Goal: Task Accomplishment & Management: Complete application form

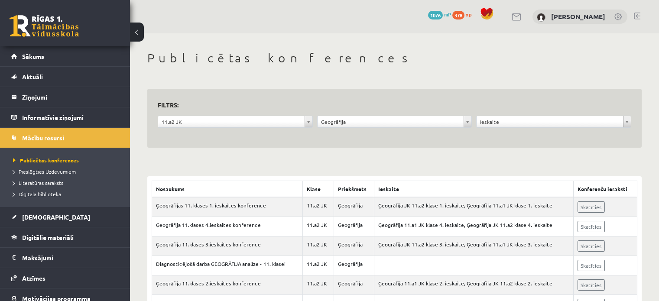
scroll to position [38, 0]
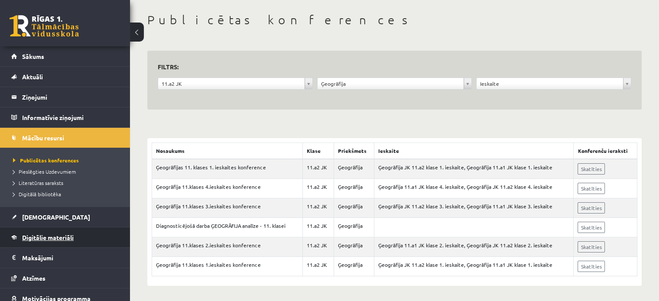
click at [54, 229] on link "Digitālie materiāli" at bounding box center [65, 237] width 108 height 20
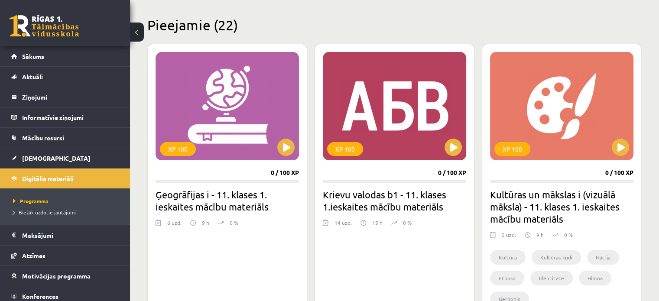
scroll to position [203, 0]
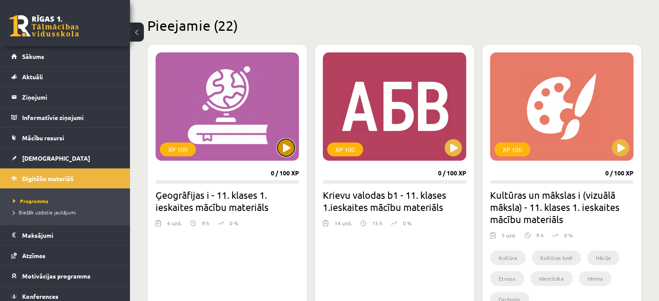
click at [288, 149] on button at bounding box center [285, 147] width 17 height 17
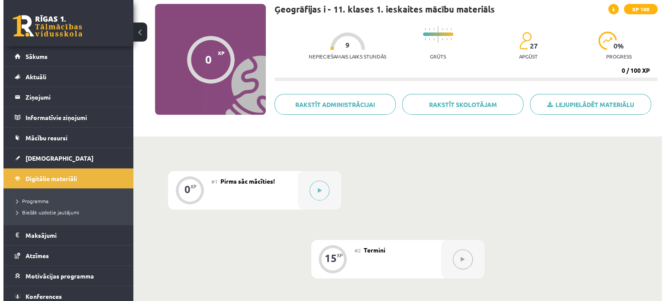
scroll to position [64, 0]
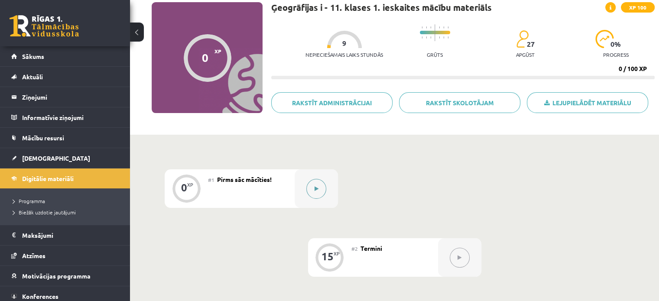
click at [322, 191] on button at bounding box center [316, 189] width 20 height 20
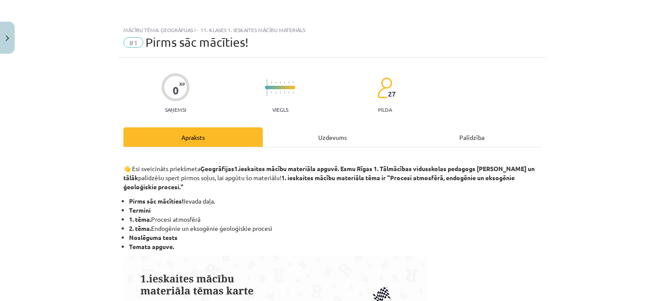
click at [307, 138] on div "Uzdevums" at bounding box center [332, 136] width 139 height 19
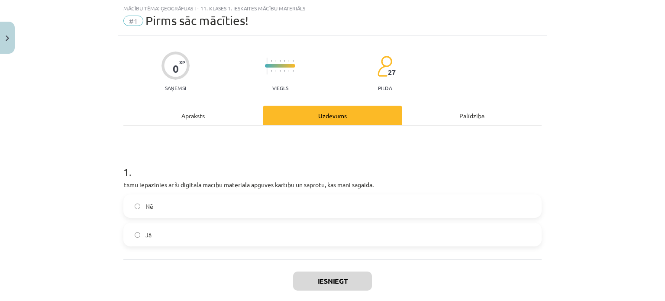
click at [240, 227] on label "Jā" at bounding box center [332, 235] width 417 height 22
click at [338, 274] on button "Iesniegt" at bounding box center [332, 281] width 79 height 19
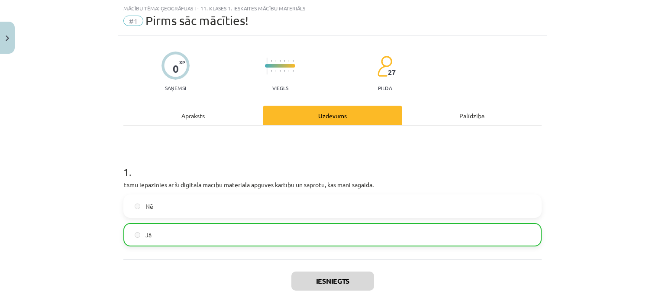
scroll to position [94, 0]
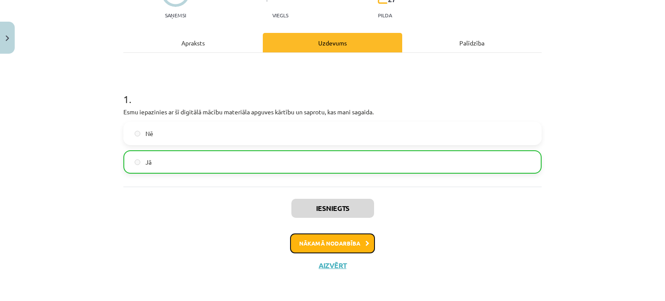
click at [308, 242] on button "Nākamā nodarbība" at bounding box center [332, 243] width 85 height 20
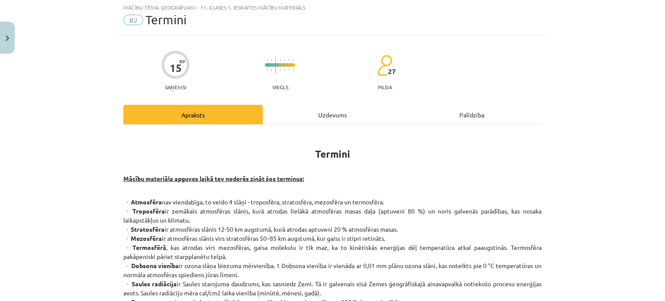
scroll to position [22, 0]
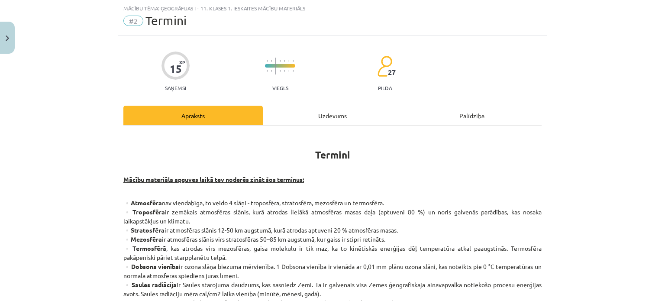
click at [319, 110] on div "Uzdevums" at bounding box center [332, 115] width 139 height 19
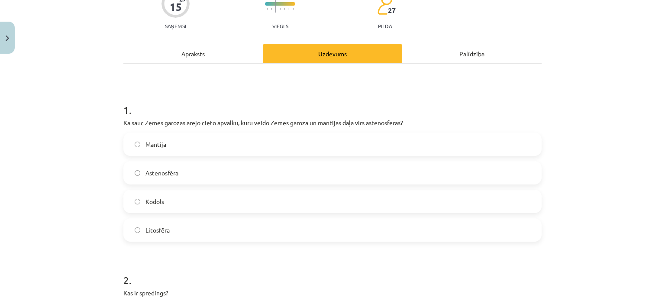
scroll to position [88, 0]
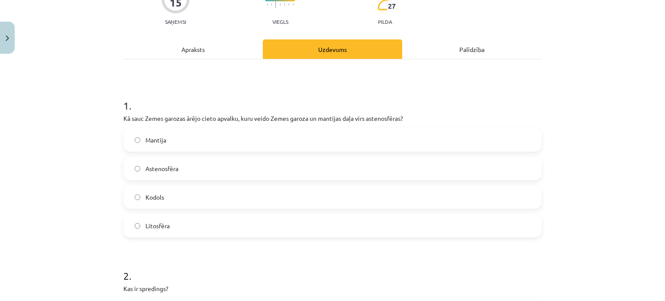
click at [172, 137] on label "Mantija" at bounding box center [332, 140] width 417 height 22
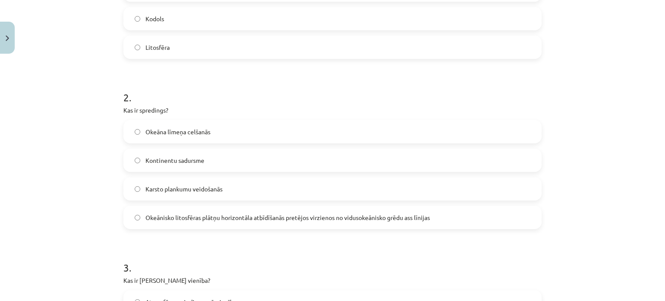
scroll to position [267, 0]
click at [206, 220] on span "Okeānisko litosfēras plātņu horizontāla atbīdīšanās pretējos virzienos no vidus…" at bounding box center [288, 217] width 285 height 9
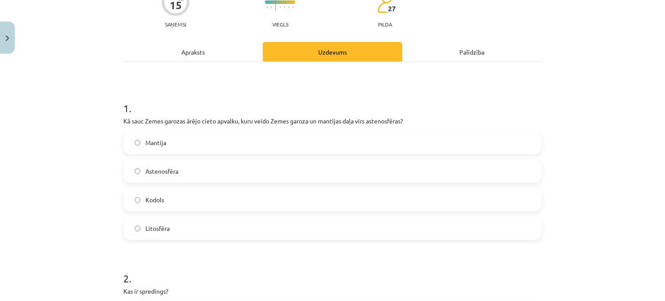
scroll to position [11, 0]
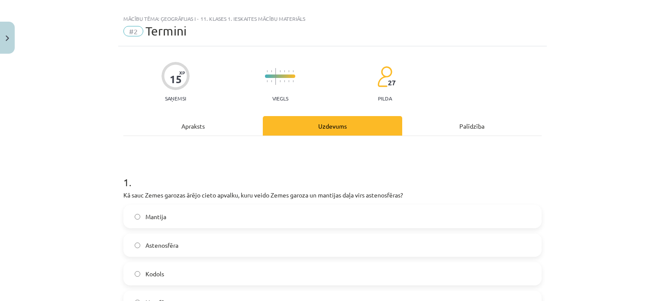
click at [204, 130] on div "Apraksts" at bounding box center [192, 125] width 139 height 19
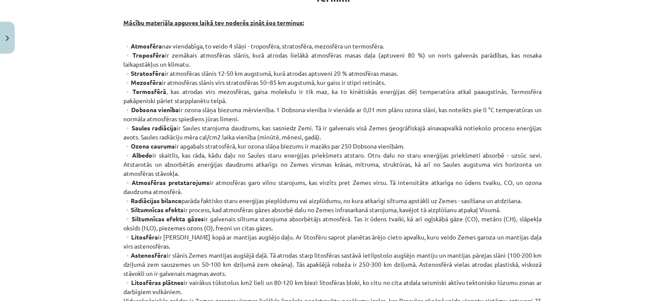
scroll to position [0, 0]
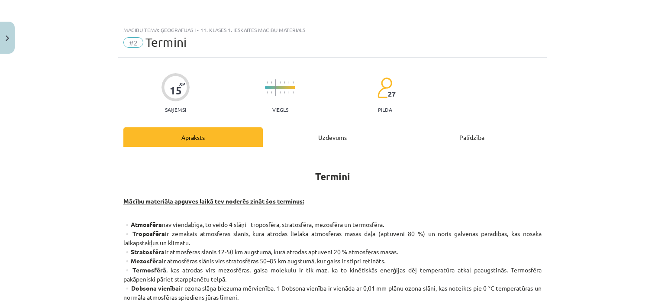
click at [319, 133] on div "Uzdevums" at bounding box center [332, 136] width 139 height 19
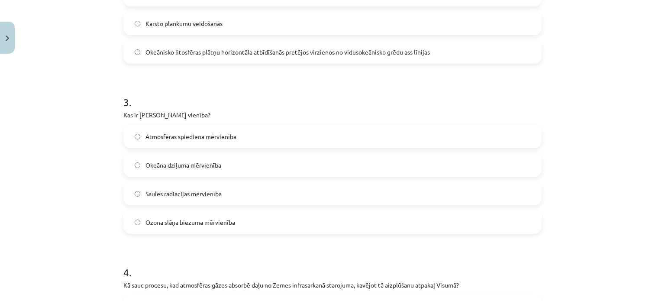
scroll to position [432, 0]
click at [250, 221] on label "Ozona slāņa biezuma mērvienība" at bounding box center [332, 222] width 417 height 22
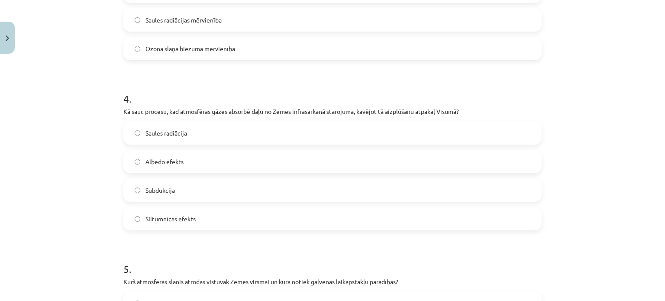
scroll to position [606, 0]
click at [234, 172] on label "Albedo efekts" at bounding box center [332, 161] width 417 height 22
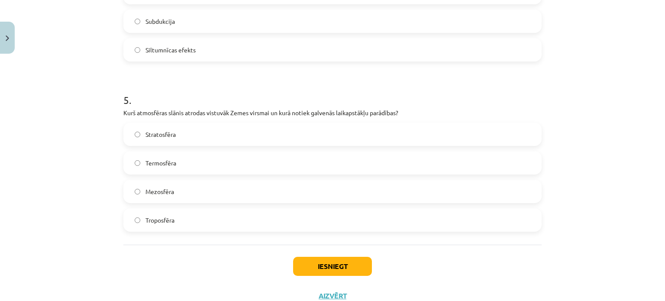
scroll to position [774, 0]
click at [184, 211] on label "Troposfēra" at bounding box center [332, 221] width 417 height 22
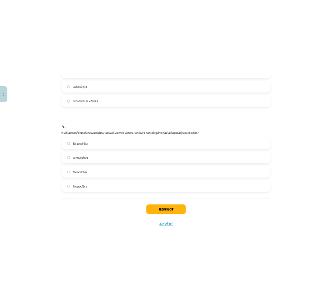
scroll to position [805, 0]
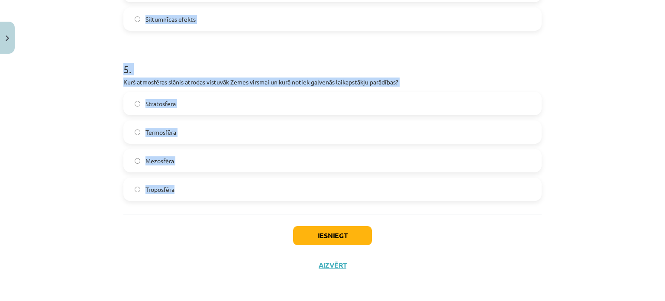
drag, startPoint x: 114, startPoint y: 106, endPoint x: 175, endPoint y: 206, distance: 116.4
copy form "Kā sauc Zemes garozas ārējo cieto apvalku, kuru veido Zemes garoza un mantijas …"
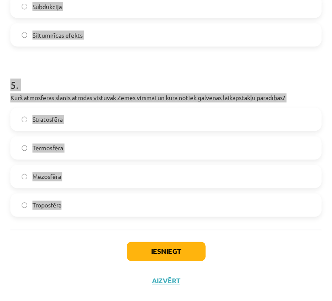
scroll to position [782, 0]
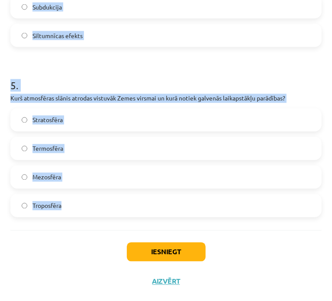
click at [126, 83] on h1 "5 ." at bounding box center [165, 78] width 311 height 27
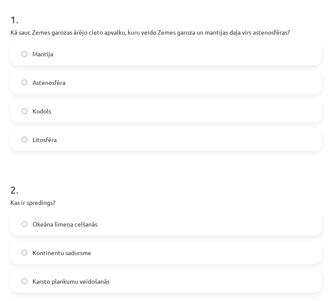
scroll to position [158, 0]
click at [69, 138] on label "Litosfēra" at bounding box center [166, 140] width 310 height 22
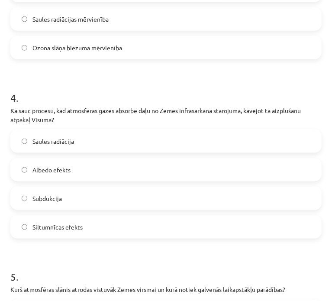
scroll to position [593, 0]
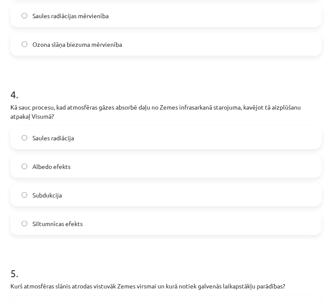
click at [43, 221] on span "Siltumnīcas efekts" at bounding box center [57, 223] width 50 height 9
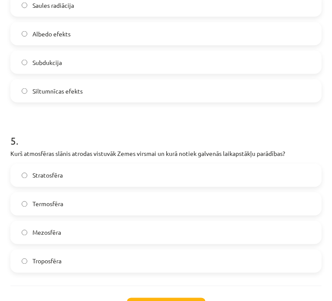
scroll to position [782, 0]
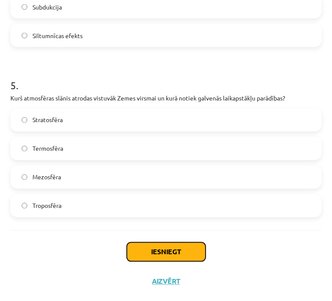
click at [134, 254] on button "Iesniegt" at bounding box center [166, 252] width 79 height 19
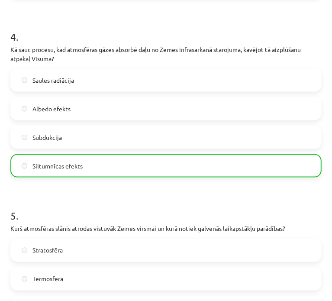
scroll to position [809, 0]
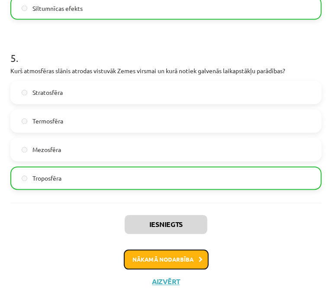
click at [134, 254] on button "Nākamā nodarbība" at bounding box center [166, 260] width 85 height 20
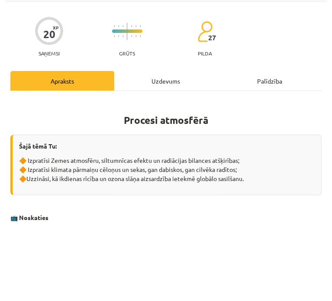
scroll to position [5, 0]
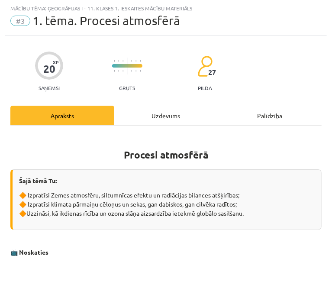
click at [166, 121] on div "Uzdevums" at bounding box center [166, 115] width 104 height 19
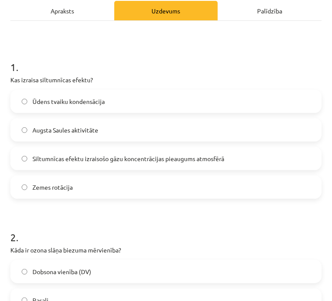
scroll to position [109, 0]
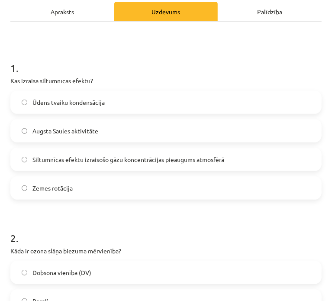
click at [86, 160] on span "Siltumnīcas efektu izraisošo gāzu koncentrācijas pieaugums atmosfērā" at bounding box center [128, 159] width 192 height 9
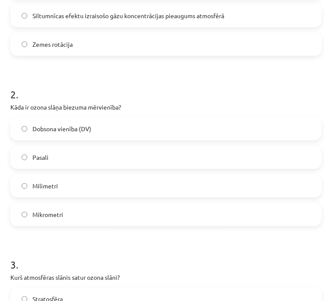
scroll to position [254, 0]
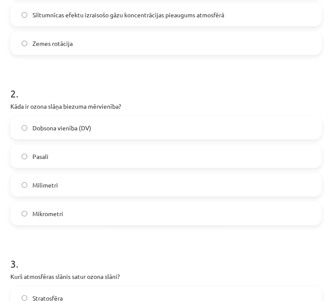
click at [96, 134] on label "Dobsona vienība (DV)" at bounding box center [166, 128] width 310 height 22
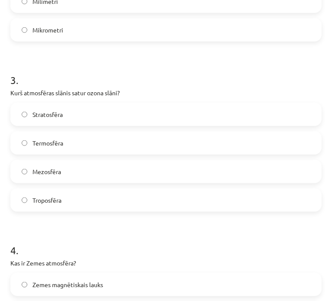
scroll to position [438, 0]
click at [80, 116] on label "Stratosfēra" at bounding box center [166, 114] width 310 height 22
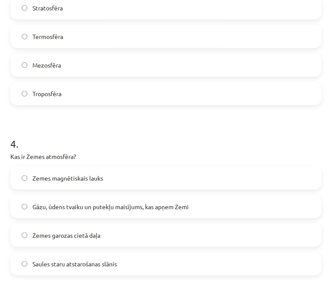
scroll to position [592, 0]
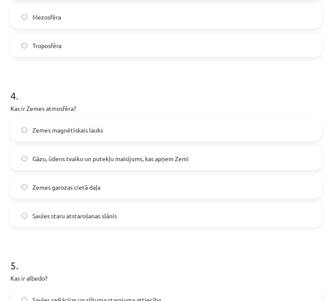
click at [94, 152] on label "Gāzu, ūdens tvaiku un putekļu maisījums, kas apņem Zemi" at bounding box center [166, 159] width 310 height 22
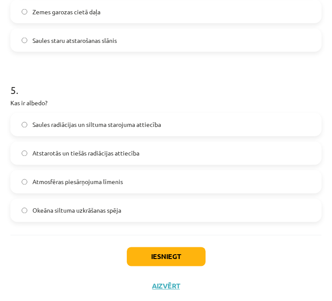
scroll to position [768, 0]
click at [91, 126] on span "Saules radiācijas un siltuma starojuma attiecība" at bounding box center [96, 124] width 129 height 9
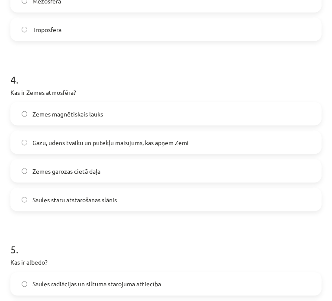
scroll to position [772, 0]
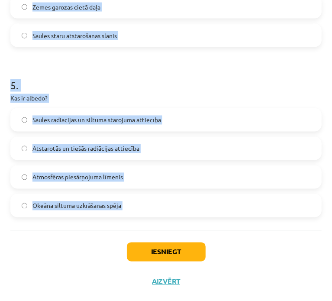
drag, startPoint x: 10, startPoint y: 179, endPoint x: 86, endPoint y: 240, distance: 97.7
copy form "Kas izraisa siltumnīcas efektu? Ūdens tvaiku kondensācija Augsta Saules aktivit…"
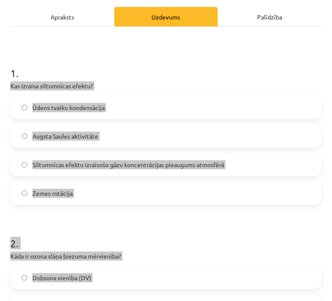
scroll to position [104, 0]
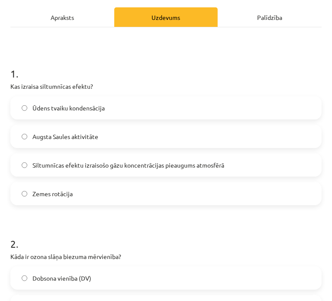
click at [156, 77] on h1 "1 ." at bounding box center [165, 65] width 311 height 27
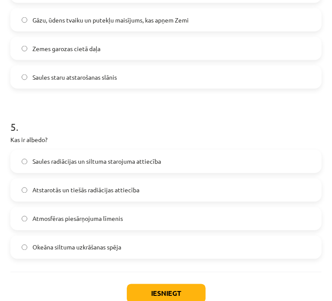
scroll to position [772, 0]
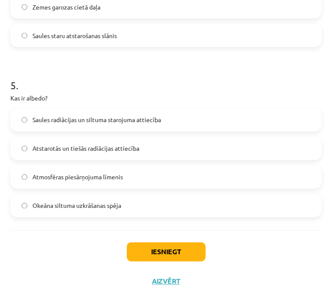
click at [159, 145] on label "Atstarotās un tiešās radiācijas attiecība" at bounding box center [166, 149] width 310 height 22
click at [159, 253] on button "Iesniegt" at bounding box center [166, 252] width 79 height 19
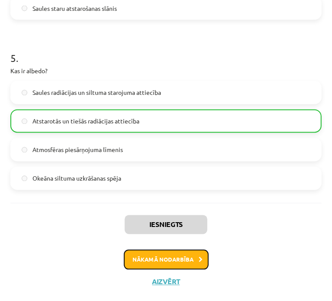
click at [160, 256] on button "Nākamā nodarbība" at bounding box center [166, 260] width 85 height 20
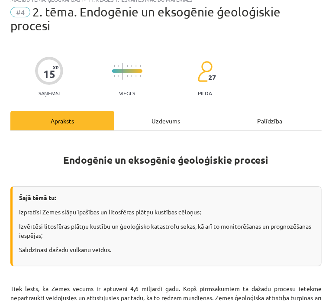
scroll to position [5, 0]
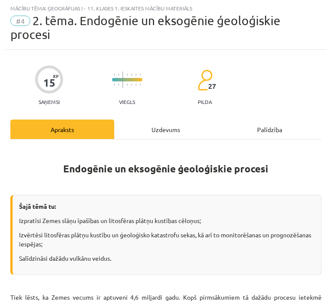
click at [160, 133] on div "Uzdevums" at bounding box center [166, 129] width 104 height 19
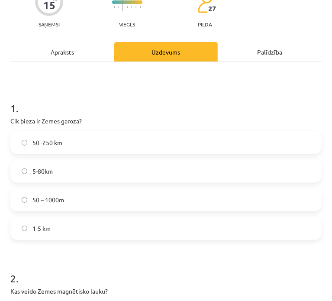
scroll to position [84, 0]
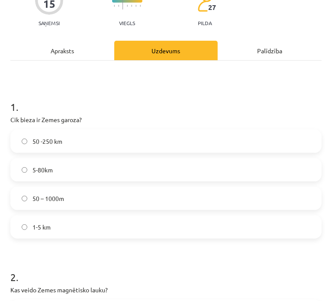
click at [117, 171] on label "5-80km" at bounding box center [166, 170] width 310 height 22
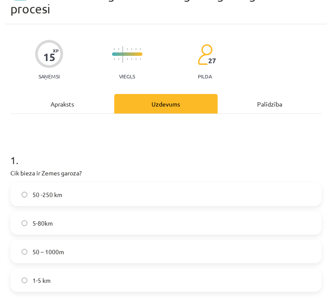
scroll to position [0, 0]
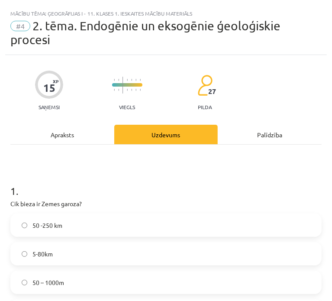
click at [66, 136] on div "Apraksts" at bounding box center [62, 134] width 104 height 19
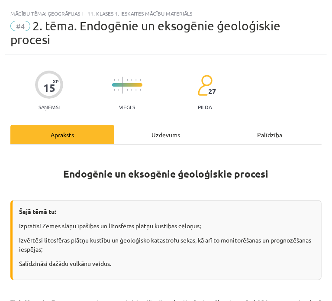
click at [156, 128] on div "Uzdevums" at bounding box center [166, 134] width 104 height 19
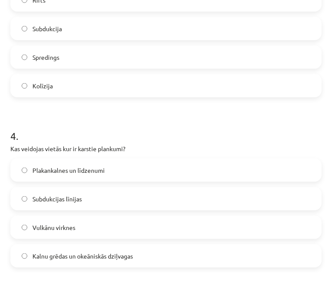
scroll to position [567, 0]
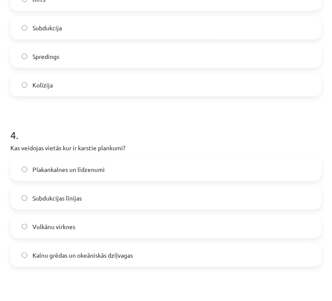
click at [71, 247] on label "Kalnu grēdas un okeāniskās dziļvagas" at bounding box center [166, 255] width 310 height 22
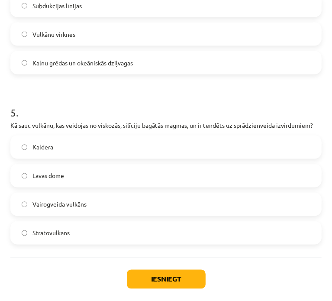
scroll to position [786, 0]
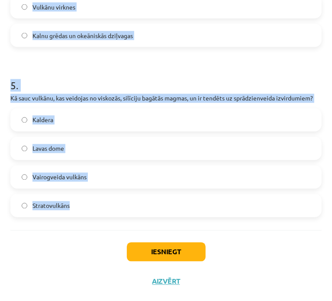
drag, startPoint x: 6, startPoint y: 200, endPoint x: 77, endPoint y: 222, distance: 74.0
copy form "Cik bieza ir Zemes garoza? 50 -250 km 5-80km 50 – 1000m 1-5 km 2 . Kas veido Ze…"
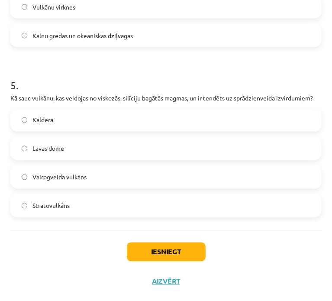
click at [30, 239] on div "Iesniegt Aizvērt" at bounding box center [165, 260] width 311 height 61
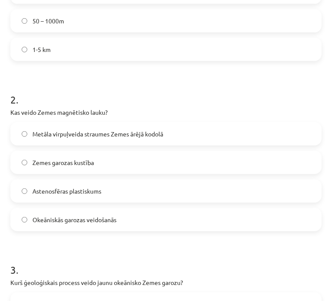
scroll to position [263, 0]
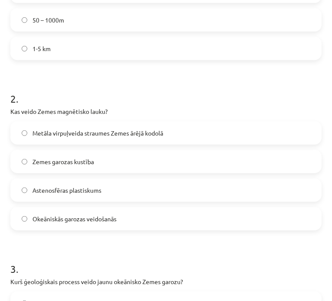
click at [87, 133] on span "Metāla virpuļveida straumes Zemes ārējā kodolā" at bounding box center [97, 133] width 131 height 9
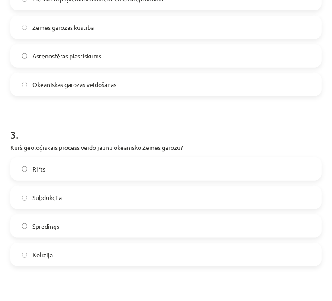
scroll to position [399, 0]
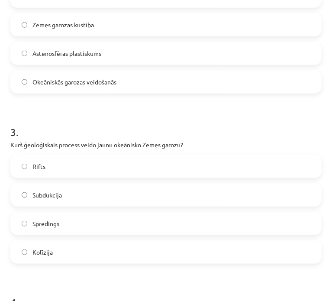
click at [66, 233] on label "Spredings" at bounding box center [166, 224] width 310 height 22
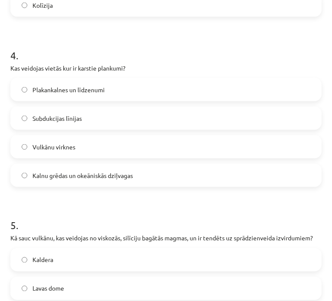
scroll to position [646, 0]
click at [101, 139] on label "Vulkānu virknes" at bounding box center [166, 147] width 310 height 22
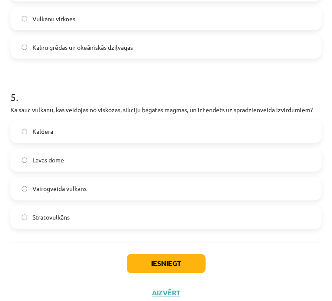
scroll to position [776, 0]
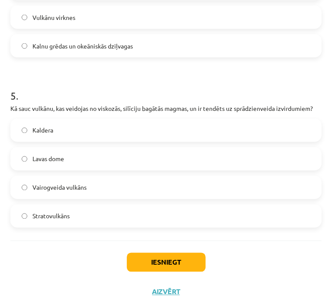
click at [57, 221] on label "Stratovulkāns" at bounding box center [166, 216] width 310 height 22
click at [153, 263] on button "Iesniegt" at bounding box center [166, 262] width 79 height 19
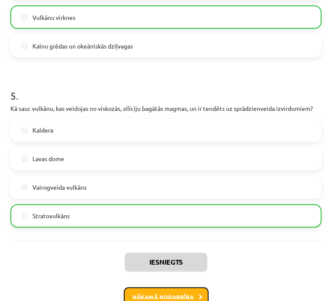
click at [151, 291] on button "Nākamā nodarbība" at bounding box center [166, 298] width 85 height 20
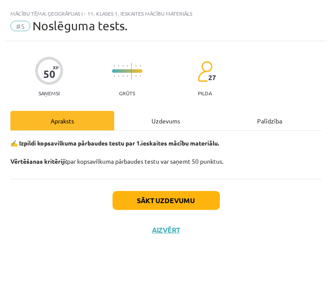
scroll to position [0, 0]
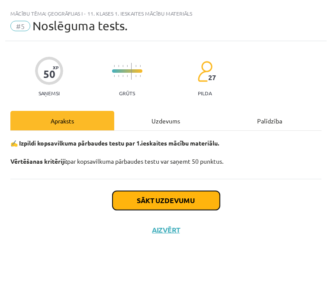
click at [141, 204] on button "Sākt uzdevumu" at bounding box center [166, 200] width 107 height 19
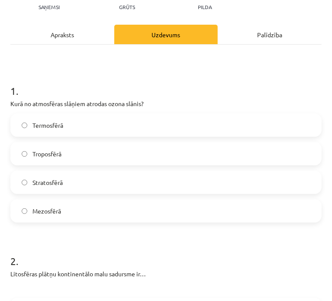
scroll to position [87, 0]
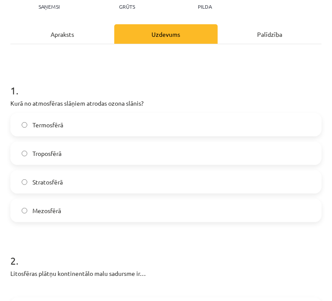
click at [84, 181] on label "Stratosfērā" at bounding box center [166, 182] width 310 height 22
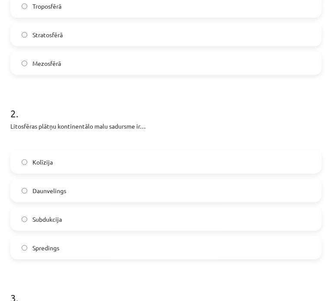
scroll to position [235, 0]
click at [80, 159] on label "Kolīzija" at bounding box center [166, 161] width 310 height 22
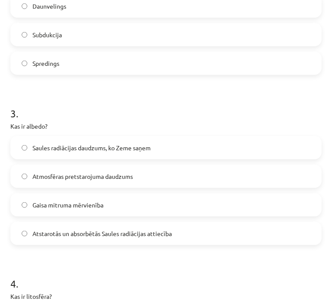
scroll to position [422, 0]
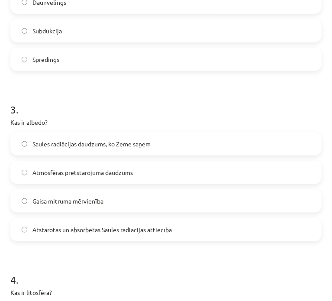
click at [105, 237] on label "Atstarotās un absorbētās Saules radiācijas attiecība" at bounding box center [166, 230] width 310 height 22
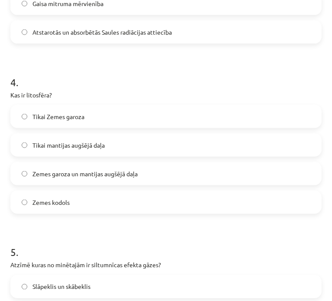
scroll to position [630, 0]
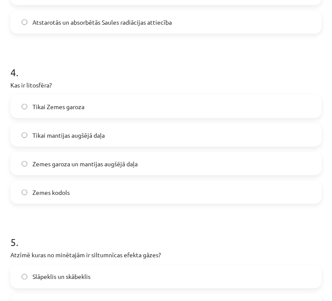
click at [64, 163] on span "Zemes garoza un mantijas augšējā daļa" at bounding box center [84, 163] width 105 height 9
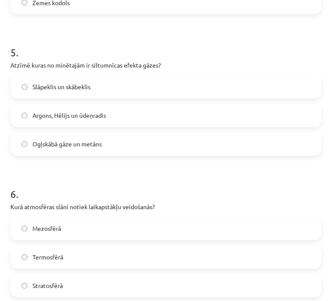
scroll to position [819, 0]
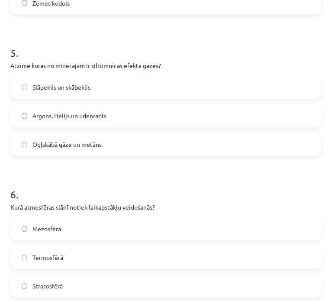
click at [76, 146] on span "Ogļskābā gāze un metāns" at bounding box center [66, 144] width 69 height 9
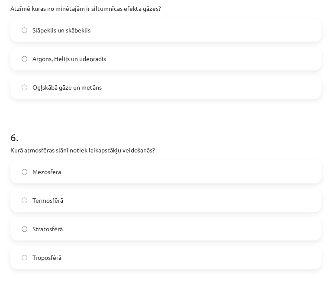
scroll to position [905, 0]
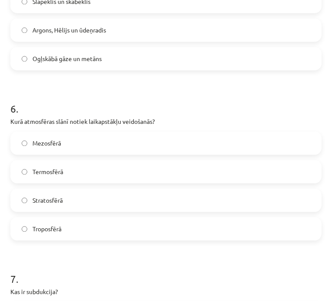
click at [50, 227] on span "Troposfērā" at bounding box center [46, 228] width 29 height 9
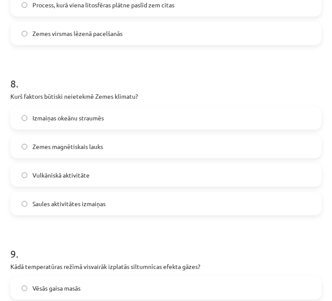
scroll to position [1270, 0]
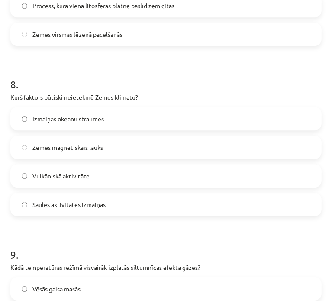
click at [126, 122] on label "Izmaiņas okeānu straumēs" at bounding box center [166, 119] width 310 height 22
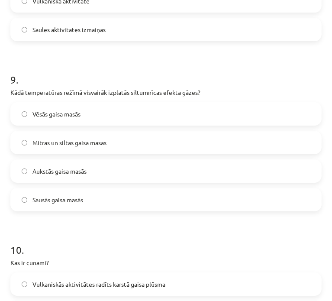
scroll to position [1444, 0]
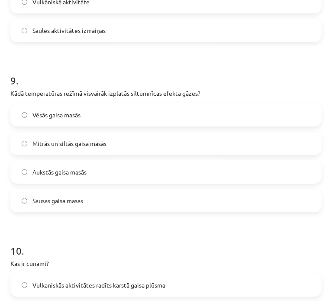
click at [130, 143] on label "Mitrās un siltās gaisa masās" at bounding box center [166, 144] width 310 height 22
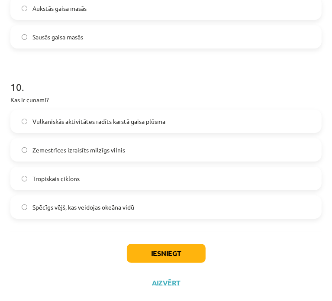
scroll to position [1608, 0]
click at [131, 156] on label "Zemestrīces izraisīts milzīgs vilnis" at bounding box center [166, 150] width 310 height 22
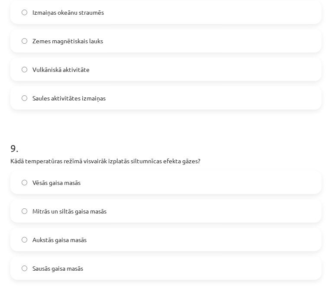
scroll to position [1609, 0]
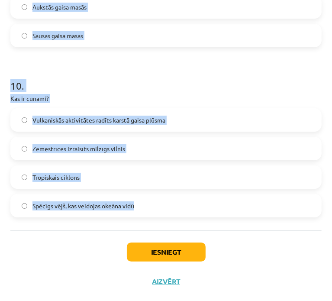
drag, startPoint x: 11, startPoint y: 189, endPoint x: 140, endPoint y: 208, distance: 130.0
copy form "Kurā no atmosfēras slāņiem atrodas ozona slānis? Termosfērā Troposfērā Stratosf…"
click at [82, 95] on p "Kas ir cunami?" at bounding box center [165, 98] width 311 height 9
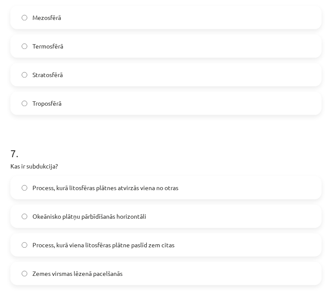
scroll to position [1059, 0]
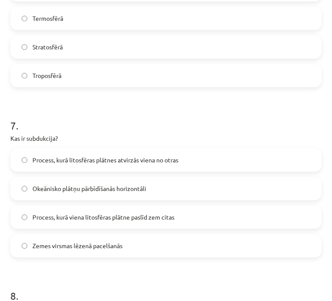
click at [41, 218] on span "Process, kurā viena litosfēras plātne paslīd zem citas" at bounding box center [103, 217] width 142 height 9
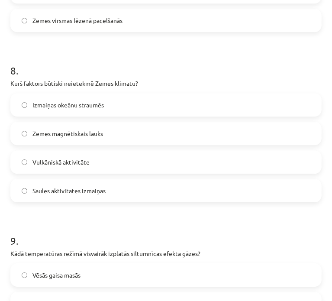
scroll to position [1284, 0]
click at [81, 136] on span "Zemes magnētiskais lauks" at bounding box center [67, 133] width 71 height 9
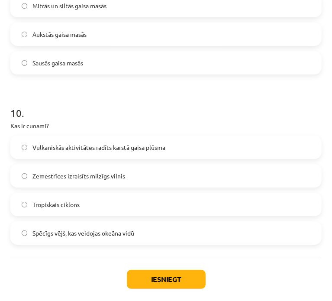
scroll to position [1582, 0]
click at [145, 277] on button "Iesniegt" at bounding box center [166, 279] width 79 height 19
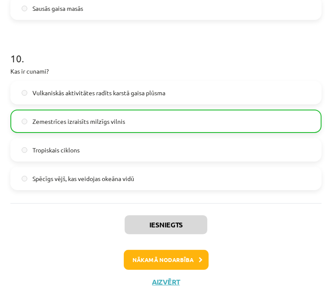
scroll to position [1636, 0]
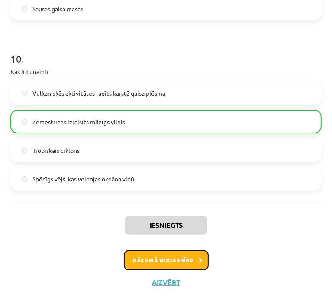
click at [173, 250] on button "Nākamā nodarbība" at bounding box center [166, 260] width 85 height 20
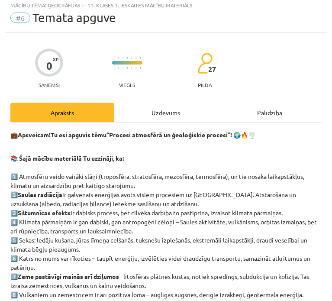
scroll to position [5, 0]
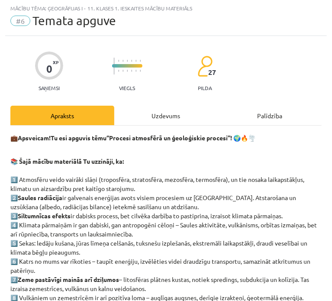
click at [144, 110] on div "Uzdevums" at bounding box center [166, 115] width 104 height 19
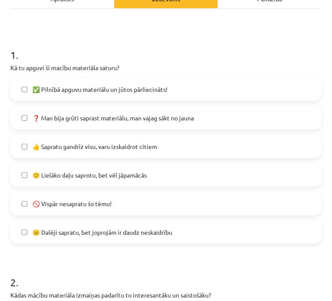
scroll to position [123, 0]
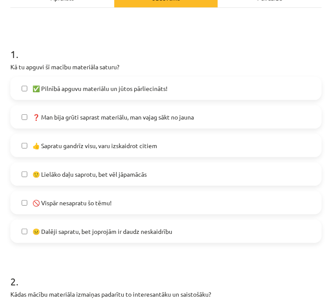
click at [93, 143] on span "👍 Sapratu gandrīz visu, varu izskaidrot citiem" at bounding box center [94, 145] width 125 height 9
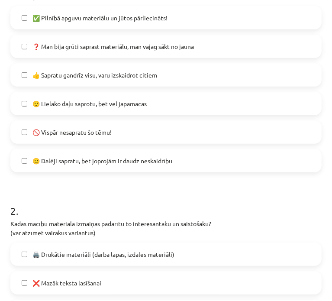
scroll to position [194, 0]
click at [121, 99] on span "🙂 Lielāko daļu saprotu, bet vēl jāpamācās" at bounding box center [89, 103] width 114 height 9
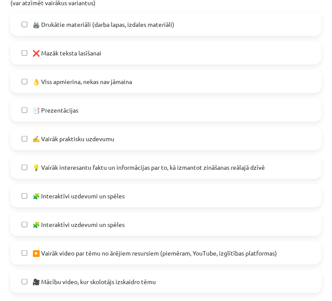
scroll to position [424, 0]
click at [97, 143] on label "✍️ Vairāk praktisku uzdevumu" at bounding box center [166, 138] width 310 height 22
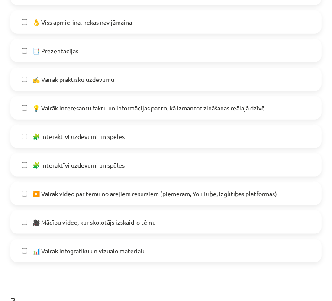
scroll to position [485, 0]
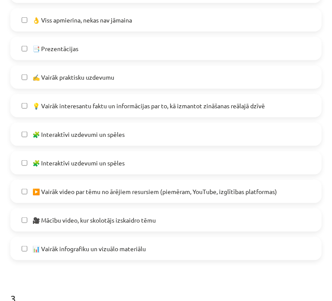
click at [96, 135] on span "🧩 Interaktīvi uzdevumi un spēles" at bounding box center [78, 134] width 92 height 9
click at [93, 155] on label "🧩 Interaktīvi uzdevumi un spēles" at bounding box center [166, 163] width 310 height 22
click at [71, 220] on span "🎥 Mācību video, kur skolotājs izskaidro tēmu" at bounding box center [93, 220] width 123 height 9
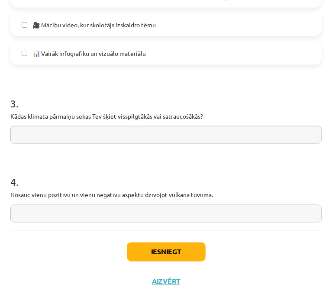
scroll to position [681, 0]
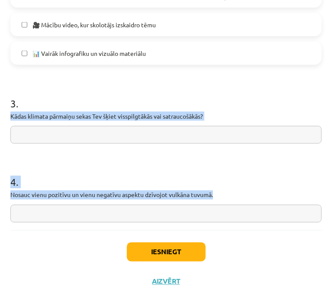
drag, startPoint x: 8, startPoint y: 116, endPoint x: 234, endPoint y: 195, distance: 239.5
copy form "Kādas klimata pārmaiņu sekas Tev šķiet visspilgtākās vai satraucošākās? 4 . Nos…"
click at [43, 133] on input "text" at bounding box center [165, 135] width 311 height 18
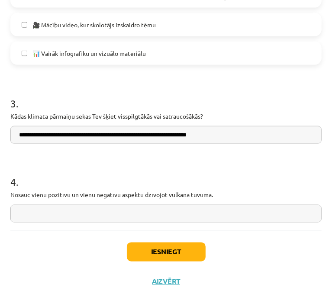
type input "**********"
click at [34, 217] on input "text" at bounding box center [165, 214] width 311 height 18
type input "**********"
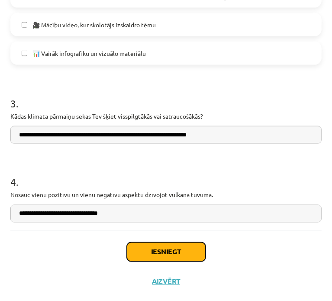
click at [194, 249] on button "Iesniegt" at bounding box center [166, 252] width 79 height 19
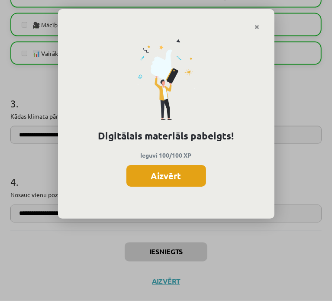
click at [155, 175] on button "Aizvērt" at bounding box center [166, 176] width 80 height 22
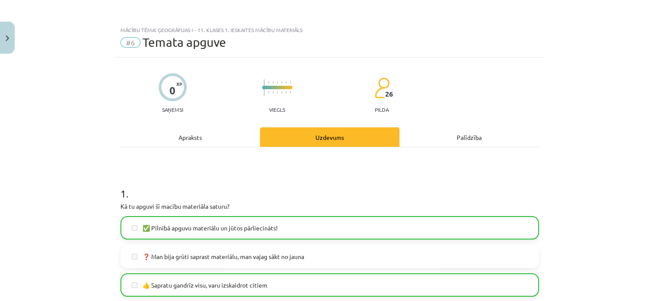
scroll to position [0, 0]
click at [16, 32] on div "Mācību tēma: Ģeogrāfijas i - 11. klases 1. ieskaites mācību materiāls #6 Temata…" at bounding box center [329, 150] width 659 height 301
click at [2, 26] on button "Close" at bounding box center [7, 38] width 15 height 32
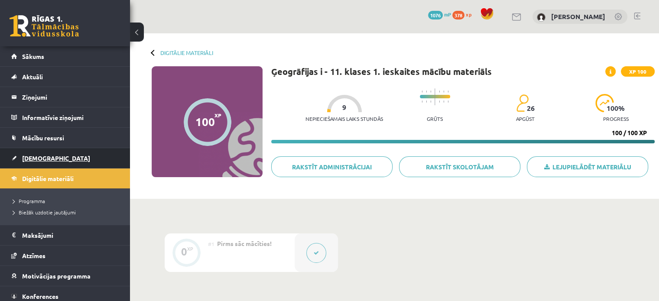
click at [36, 162] on link "[DEMOGRAPHIC_DATA]" at bounding box center [65, 158] width 108 height 20
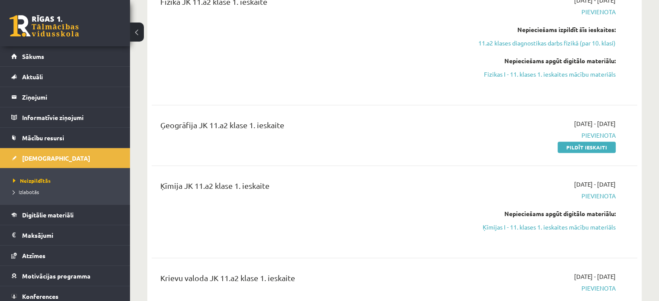
scroll to position [320, 0]
click at [595, 143] on link "Pildīt ieskaiti" at bounding box center [587, 146] width 58 height 11
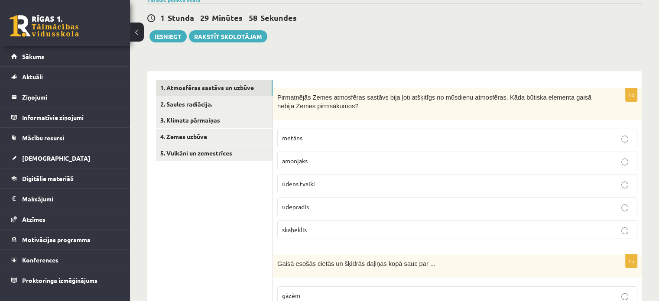
scroll to position [76, 0]
click at [296, 225] on span "skābeklis" at bounding box center [294, 229] width 25 height 8
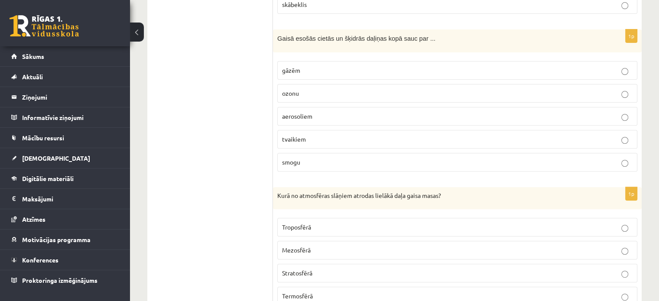
scroll to position [329, 0]
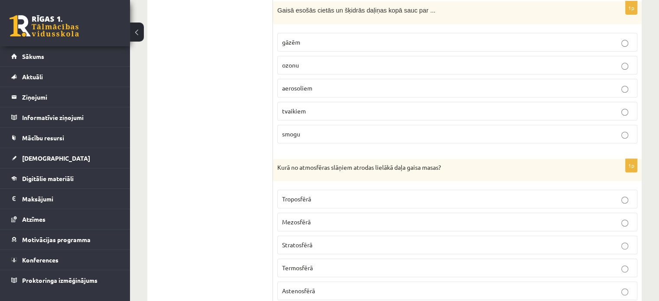
click at [337, 195] on p "Troposfērā" at bounding box center [457, 199] width 350 height 9
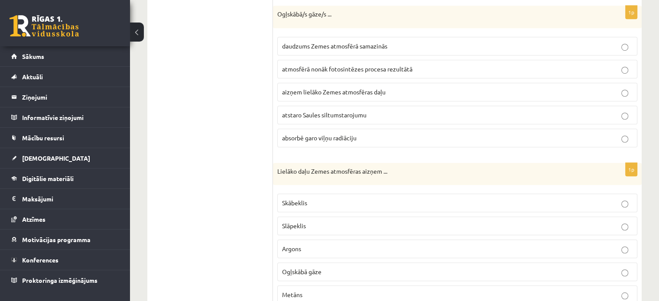
scroll to position [671, 0]
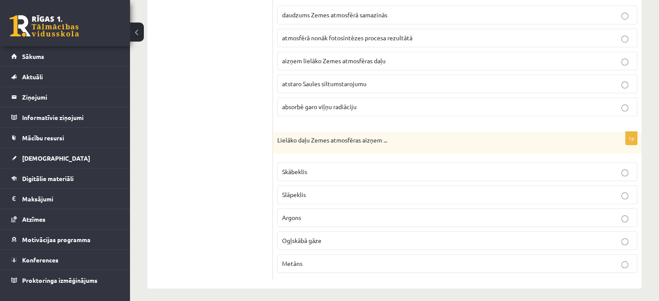
click at [355, 168] on p "Skābeklis" at bounding box center [457, 171] width 350 height 9
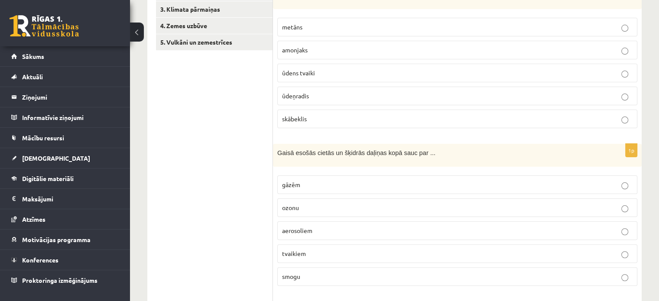
scroll to position [260, 0]
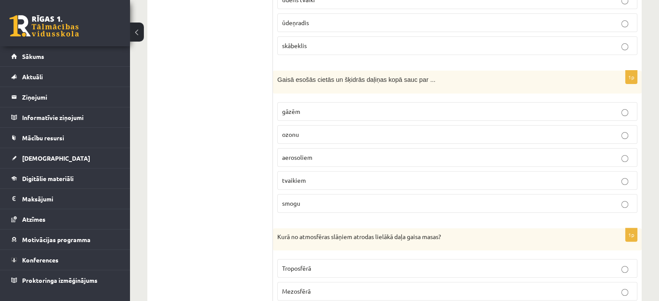
click at [330, 159] on p "aerosoliem" at bounding box center [457, 157] width 350 height 9
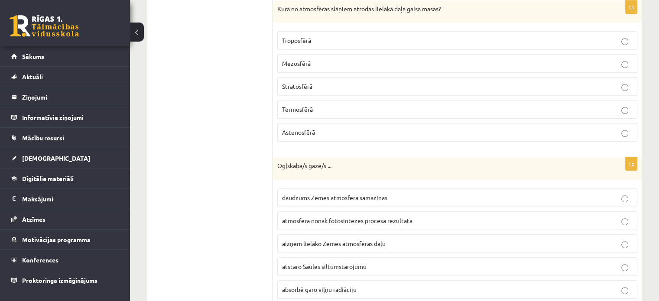
scroll to position [568, 0]
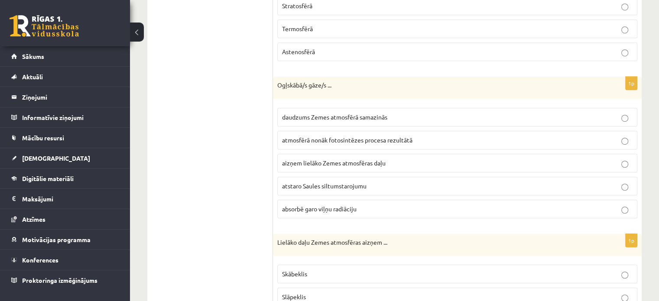
click at [346, 205] on span "absorbē garo viļņu radiāciju" at bounding box center [319, 209] width 75 height 8
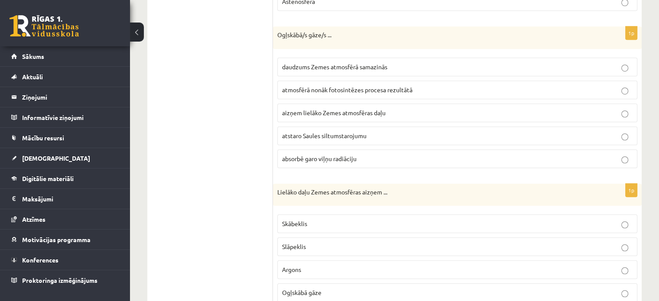
scroll to position [671, 0]
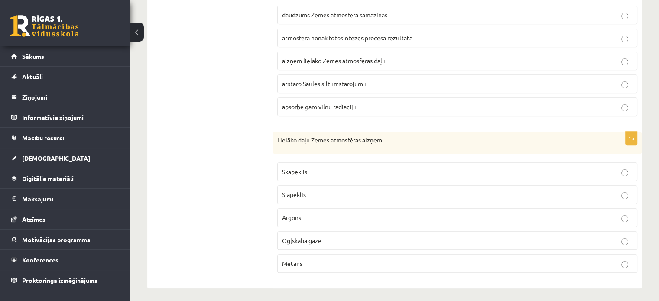
click at [351, 185] on label "Slāpeklis" at bounding box center [457, 194] width 360 height 19
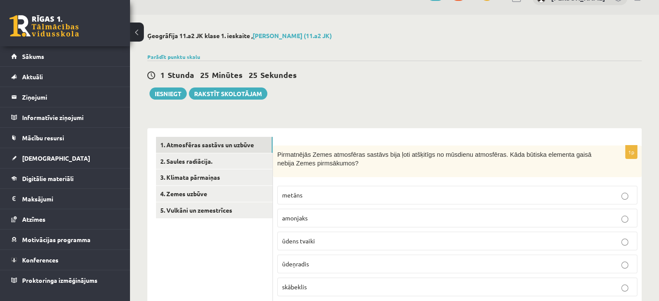
scroll to position [0, 0]
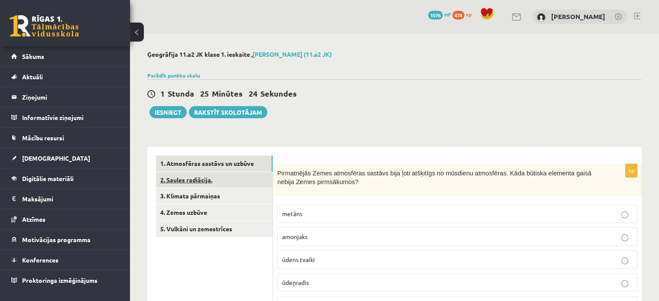
click at [246, 182] on link "2. Saules radiācija." at bounding box center [214, 180] width 117 height 16
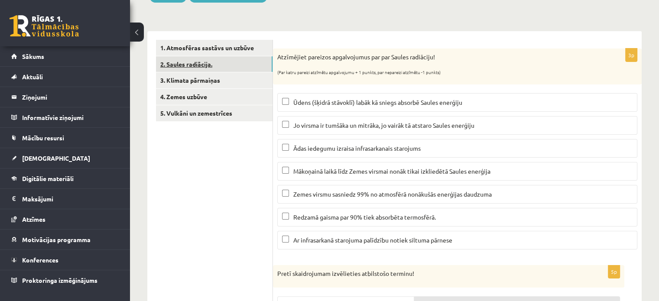
scroll to position [116, 0]
click at [297, 125] on span "Jo virsma ir tumšāka un mitrāka, jo vairāk tā atstaro Saules enerģiju" at bounding box center [383, 125] width 181 height 8
click at [310, 169] on span "Mākoņainā laikā līdz Zemes virsmai nonāk tikai izkliedētā Saules enerģija" at bounding box center [391, 171] width 197 height 8
click at [390, 98] on span "Ūdens (šķidrā stāvoklī) labāk kā sniegs absorbē Saules enerģiju" at bounding box center [377, 102] width 169 height 8
click at [372, 121] on p "Jo virsma ir tumšāka un mitrāka, jo vairāk tā atstaro Saules enerģiju" at bounding box center [457, 124] width 350 height 9
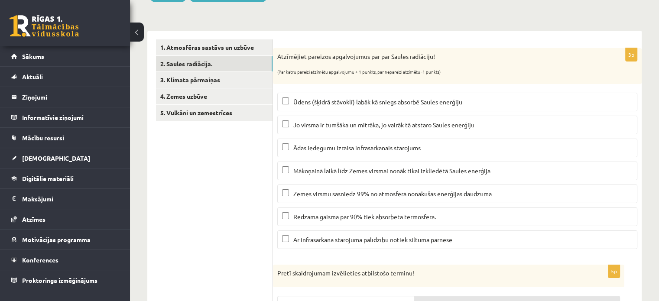
click at [322, 243] on p "Ar infrasarkanā starojuma palīdzību notiek siltuma pārnese" at bounding box center [457, 239] width 350 height 9
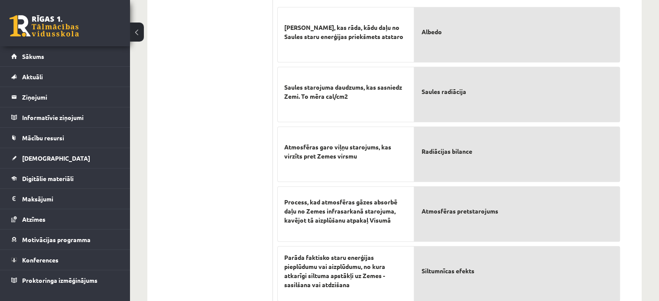
scroll to position [411, 0]
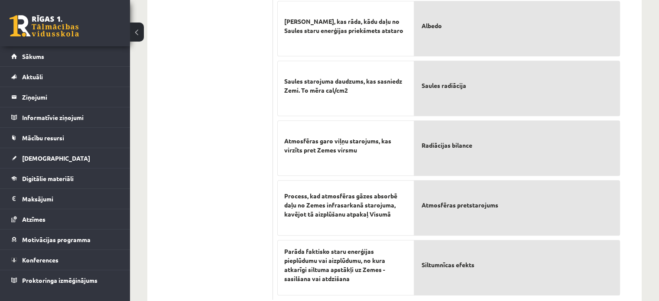
drag, startPoint x: 439, startPoint y: 220, endPoint x: 444, endPoint y: 154, distance: 66.0
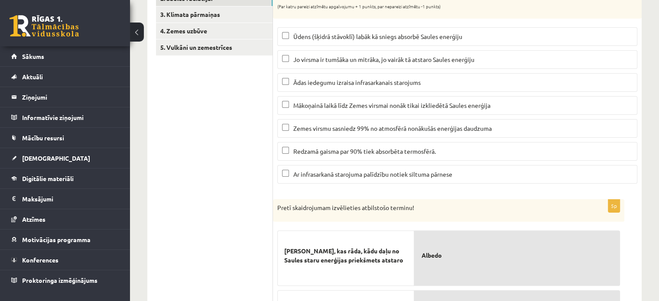
scroll to position [0, 0]
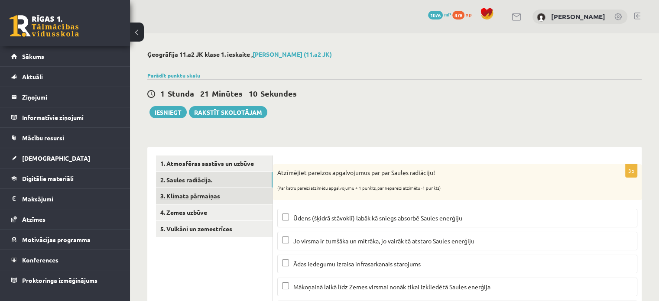
click at [242, 195] on link "3. Klimata pārmaiņas" at bounding box center [214, 196] width 117 height 16
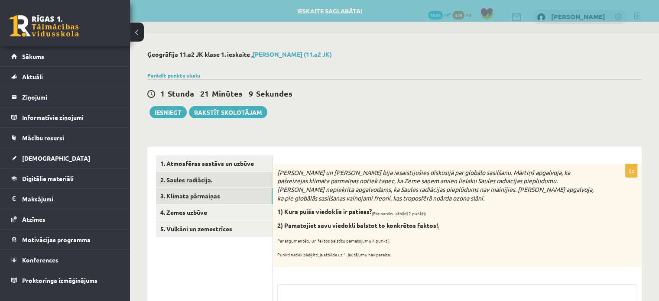
click at [240, 182] on link "2. Saules radiācija." at bounding box center [214, 180] width 117 height 16
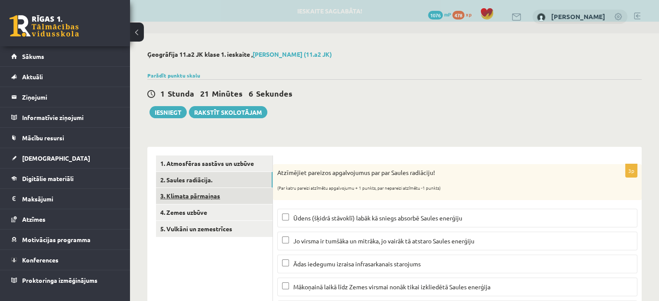
click at [207, 194] on link "3. Klimata pārmaiņas" at bounding box center [214, 196] width 117 height 16
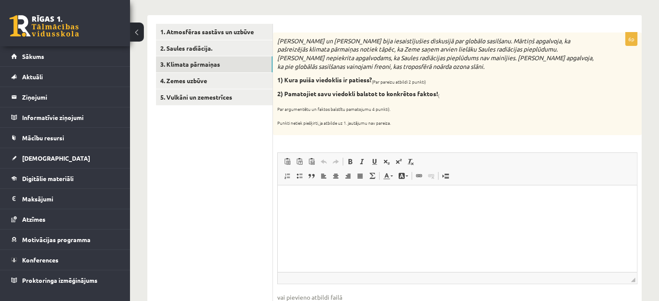
scroll to position [137, 0]
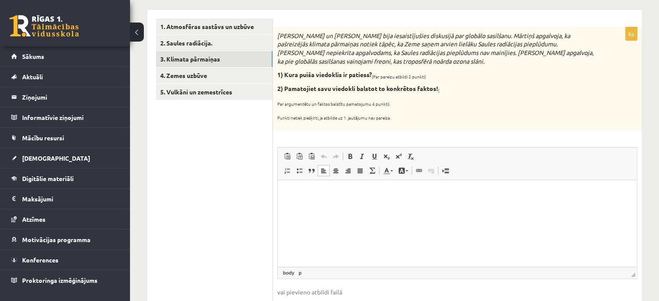
click at [326, 201] on html at bounding box center [457, 193] width 359 height 26
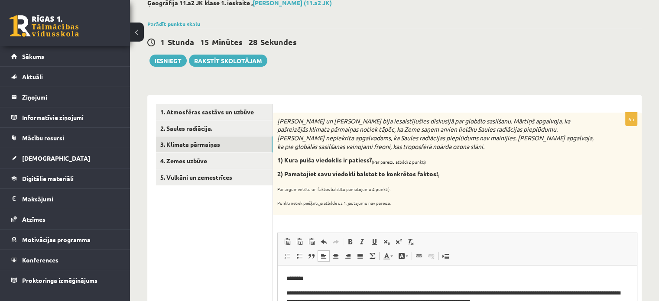
scroll to position [51, 0]
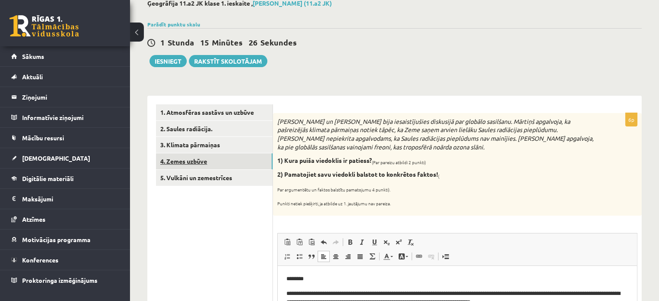
click at [232, 161] on link "4. Zemes uzbūve" at bounding box center [214, 161] width 117 height 16
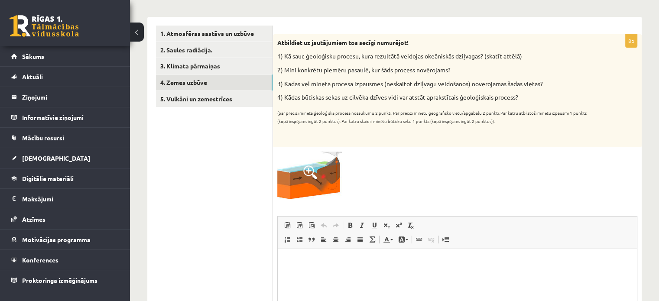
scroll to position [131, 0]
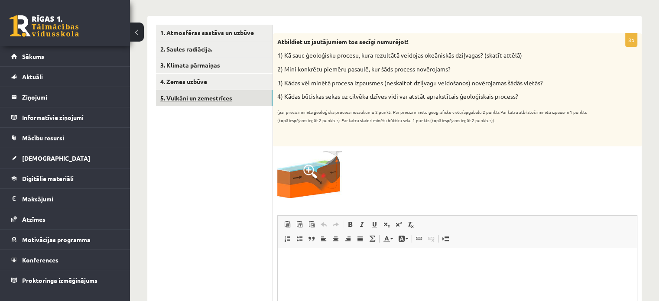
click at [240, 101] on link "5. Vulkāni un zemestrīces" at bounding box center [214, 98] width 117 height 16
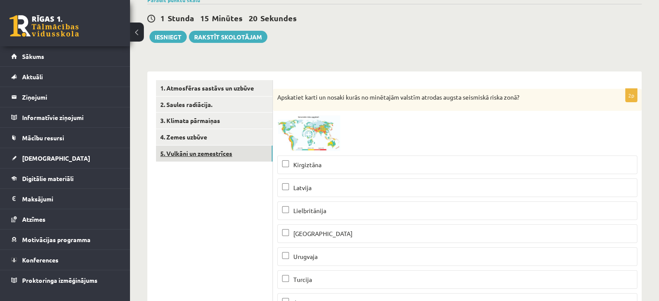
scroll to position [0, 0]
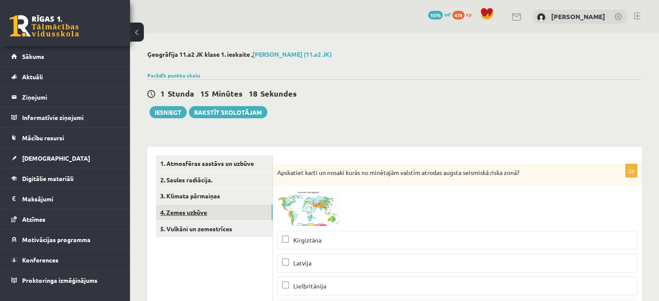
click at [191, 211] on link "4. Zemes uzbūve" at bounding box center [214, 212] width 117 height 16
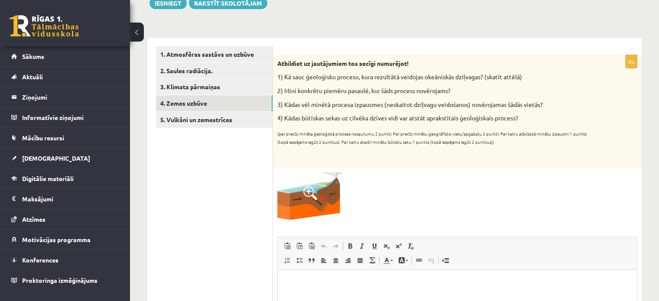
scroll to position [109, 0]
click at [286, 282] on p "Bagātinātā teksta redaktors, wiswyg-editor-user-answer-47433804587460" at bounding box center [457, 282] width 342 height 9
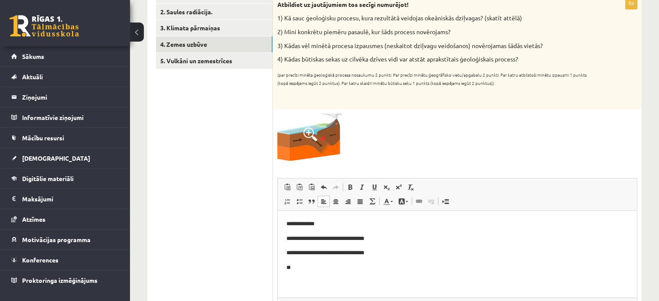
scroll to position [169, 0]
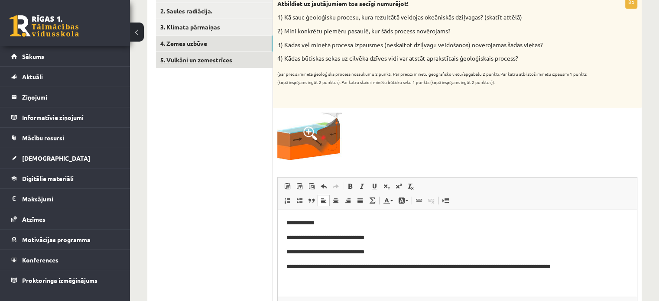
click at [211, 55] on link "5. Vulkāni un zemestrīces" at bounding box center [214, 60] width 117 height 16
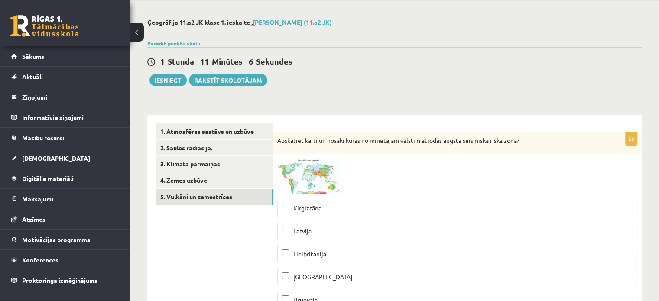
scroll to position [0, 0]
click at [321, 176] on img at bounding box center [309, 177] width 65 height 36
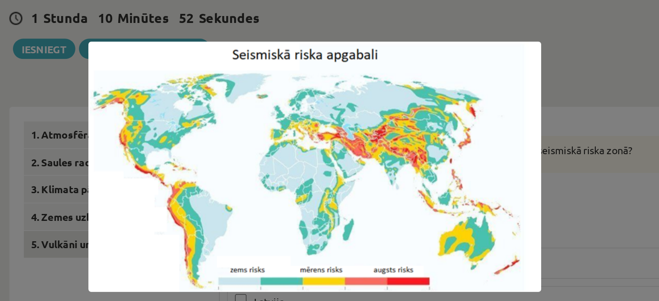
scroll to position [32, 0]
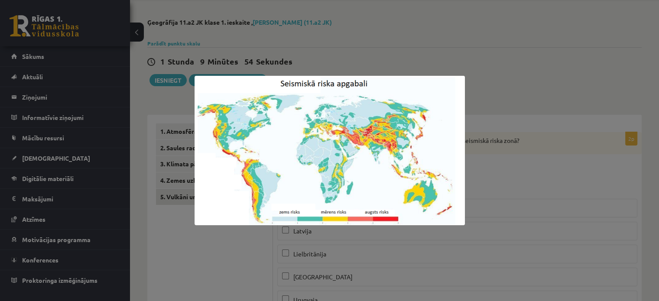
click at [424, 47] on div at bounding box center [329, 150] width 659 height 301
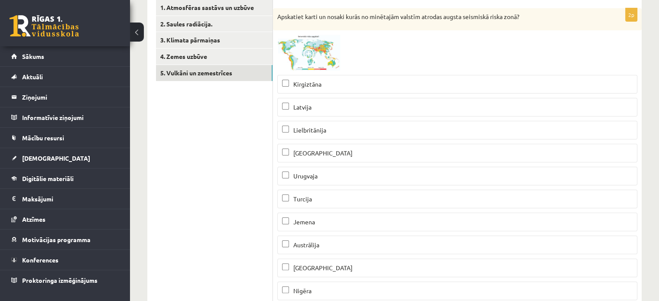
scroll to position [155, 0]
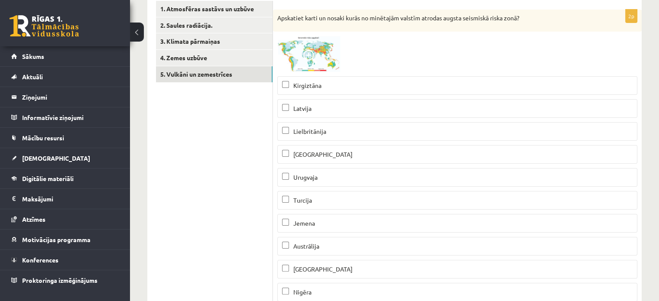
click at [341, 81] on p "Kirgiztāna" at bounding box center [457, 85] width 350 height 9
click at [318, 199] on p "Turcija" at bounding box center [457, 200] width 350 height 9
click at [313, 224] on span "Jemena" at bounding box center [304, 223] width 22 height 8
click at [304, 275] on label "[GEOGRAPHIC_DATA]" at bounding box center [457, 269] width 360 height 19
click at [321, 49] on img at bounding box center [309, 54] width 65 height 36
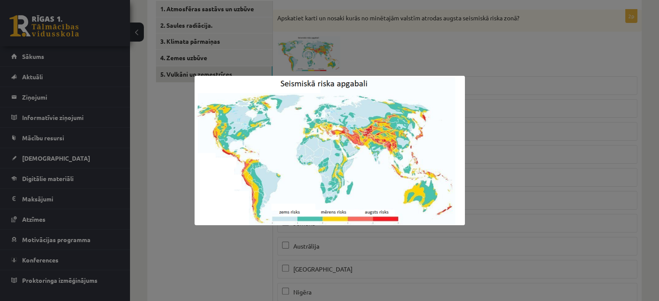
click at [486, 53] on div at bounding box center [329, 150] width 659 height 301
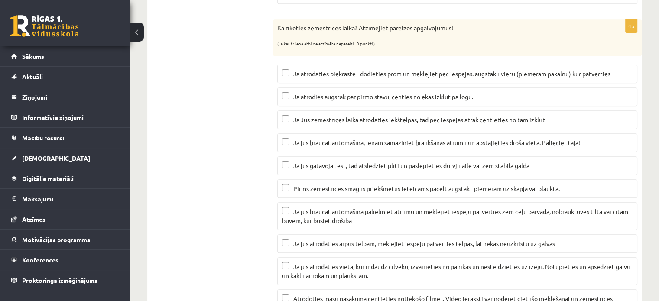
scroll to position [456, 0]
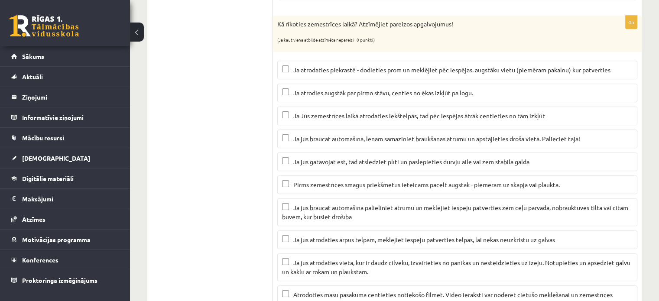
click at [490, 71] on p "Ja atrodaties piekrastē - dodieties prom un meklējiet pēc iespējas. augstāku vi…" at bounding box center [457, 69] width 350 height 9
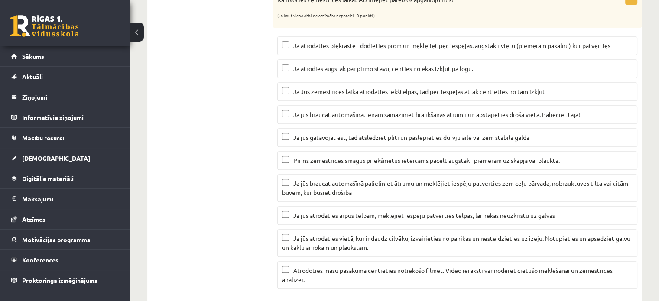
scroll to position [484, 0]
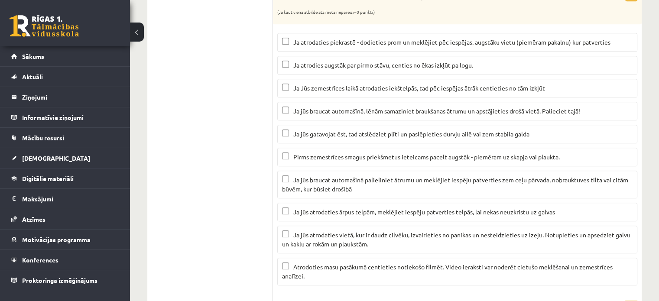
click at [540, 114] on label "Ja jūs braucat automašīnā, lēnām samaziniet braukšanas ātrumu un apstājieties d…" at bounding box center [457, 111] width 360 height 19
click at [539, 126] on label "Ja jūs gatavojat ēst, tad atslēdziet plīti un paslēpieties durvju ailē vai zem …" at bounding box center [457, 134] width 360 height 19
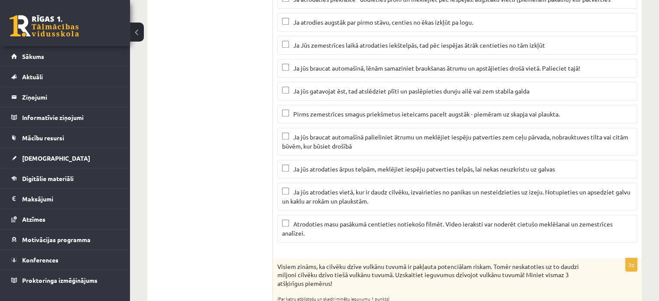
scroll to position [527, 0]
click at [496, 172] on label "Ja jūs atrodaties ārpus telpām, meklējiet iespēju patverties telpās, lai nekas …" at bounding box center [457, 169] width 360 height 19
click at [575, 198] on p "Ja jūs atrodaties vietā, kur ir daudz cilvēku, izvairieties no panikas un neste…" at bounding box center [457, 197] width 350 height 18
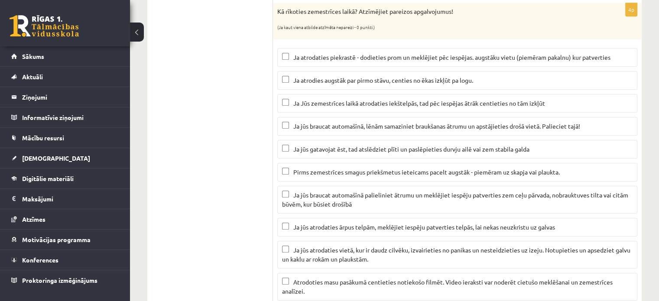
scroll to position [470, 0]
click at [424, 250] on p "Ja jūs atrodaties vietā, kur ir daudz cilvēku, izvairieties no panikas un neste…" at bounding box center [457, 254] width 350 height 18
click at [440, 222] on span "Ja jūs atrodaties ārpus telpām, meklējiet iespēju patverties telpās, lai nekas …" at bounding box center [424, 226] width 262 height 8
click at [419, 246] on span "Ja jūs atrodaties vietā, kur ir daudz cilvēku, izvairieties no panikas un neste…" at bounding box center [456, 253] width 348 height 17
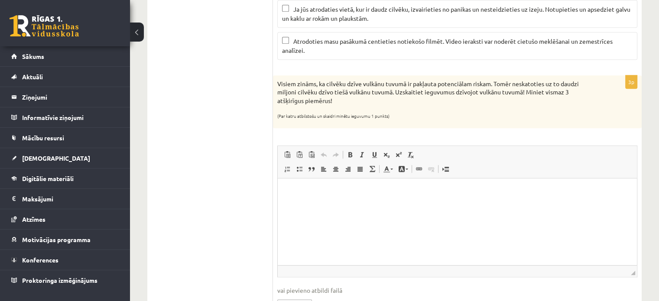
scroll to position [708, 0]
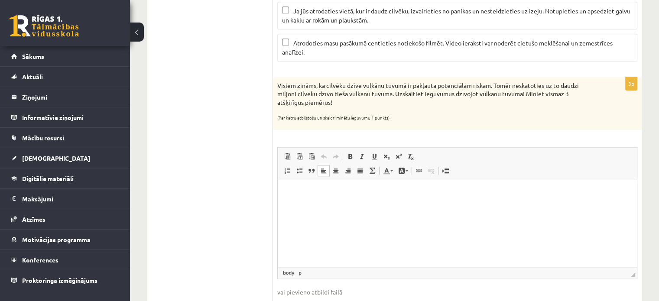
click at [419, 206] on html at bounding box center [457, 193] width 359 height 26
click at [338, 206] on html at bounding box center [457, 193] width 359 height 26
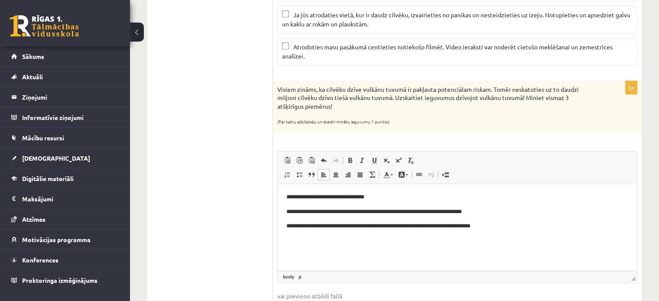
scroll to position [704, 0]
click at [464, 229] on p "**********" at bounding box center [457, 225] width 342 height 9
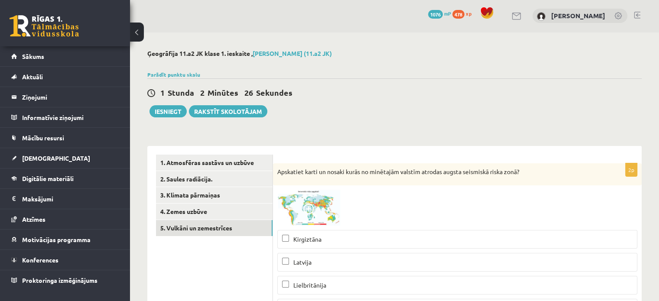
scroll to position [0, 0]
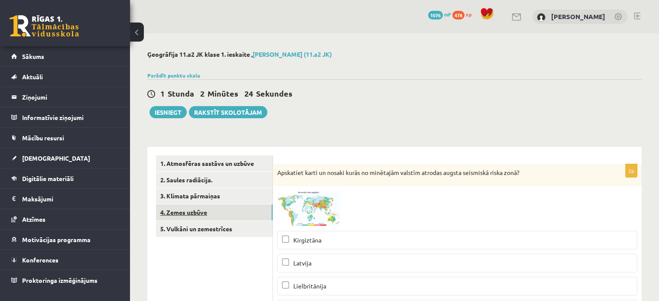
click at [222, 210] on link "4. Zemes uzbūve" at bounding box center [214, 212] width 117 height 16
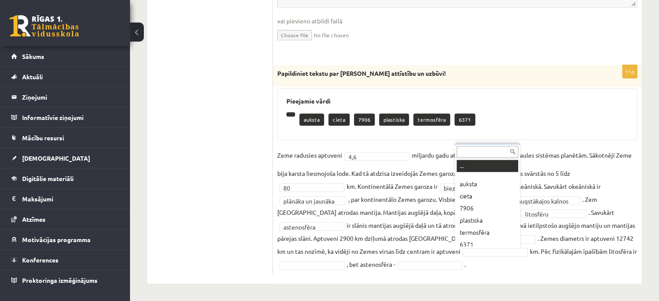
scroll to position [4, 0]
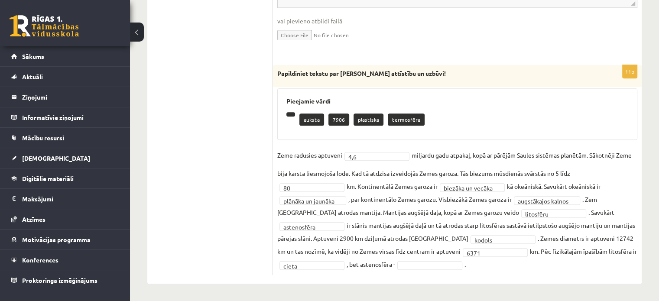
click at [414, 258] on fieldset "**********" at bounding box center [457, 210] width 360 height 122
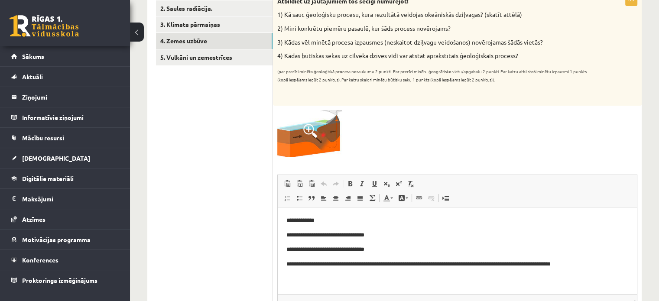
scroll to position [0, 0]
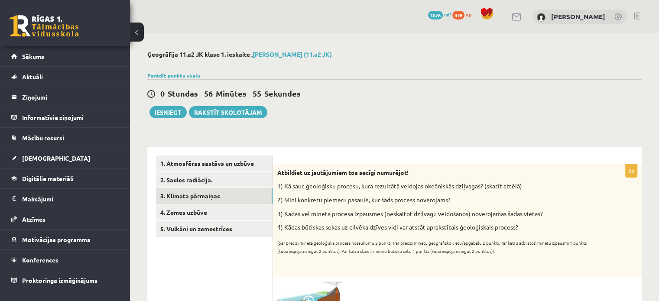
click at [225, 198] on link "3. Klimata pārmaiņas" at bounding box center [214, 196] width 117 height 16
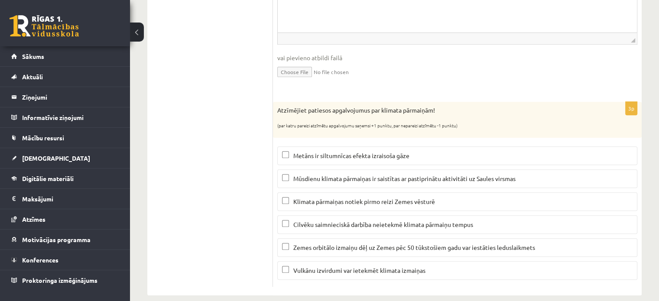
scroll to position [381, 0]
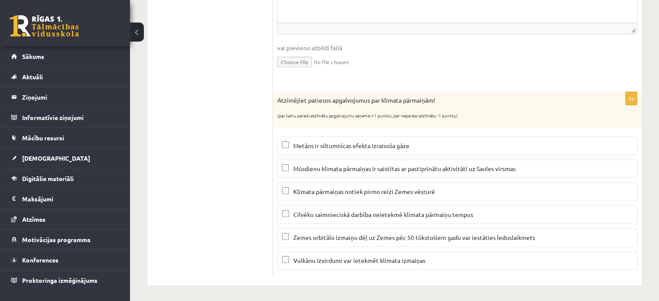
click at [395, 139] on label "Metāns ir siltumnīcas efekta izraisoša gāze" at bounding box center [457, 145] width 360 height 19
click at [373, 238] on span "Zemes orbitālo izmaiņu dēļ uz Zemes pēc 50 tūkstošiem gadu var iestāties ledusl…" at bounding box center [414, 237] width 242 height 8
click at [409, 259] on span "Vulkānu izvirdumi var ietekmēt klimata izmaiņas" at bounding box center [359, 260] width 132 height 8
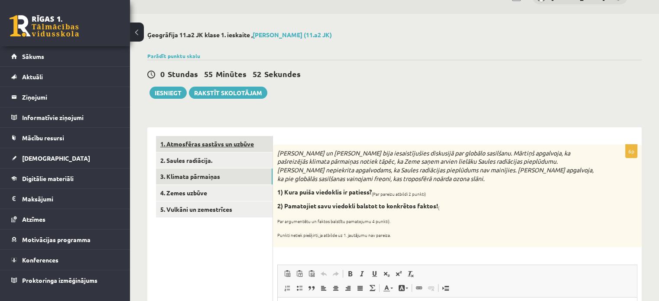
scroll to position [15, 0]
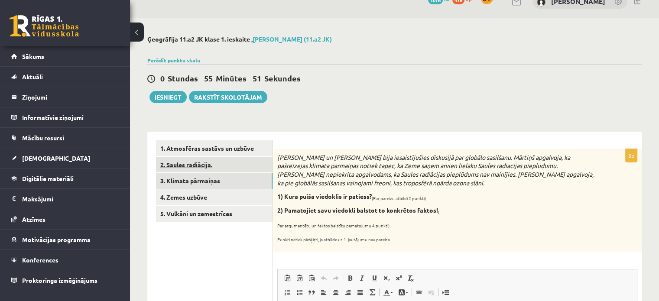
click at [235, 162] on link "2. Saules radiācija." at bounding box center [214, 165] width 117 height 16
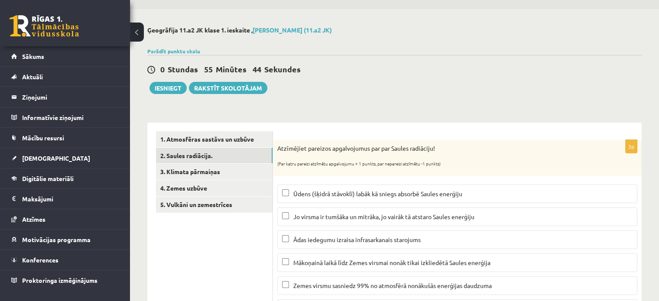
scroll to position [0, 0]
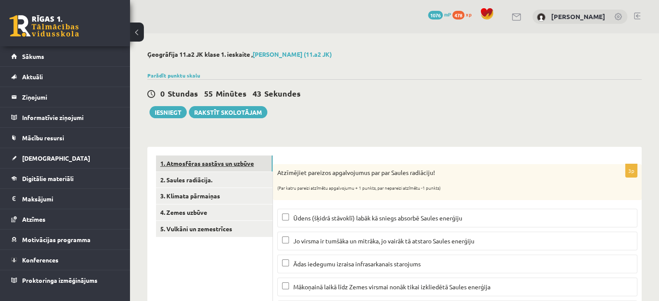
click at [255, 165] on link "1. Atmosfēras sastāvs un uzbūve" at bounding box center [214, 164] width 117 height 16
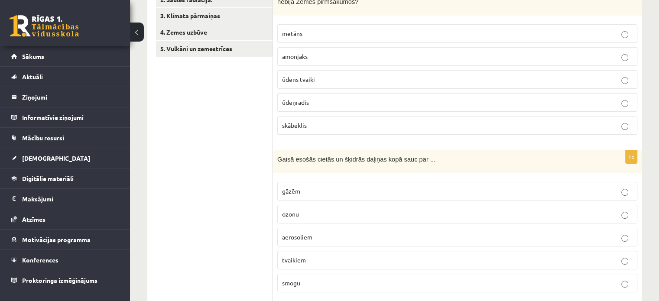
scroll to position [68, 0]
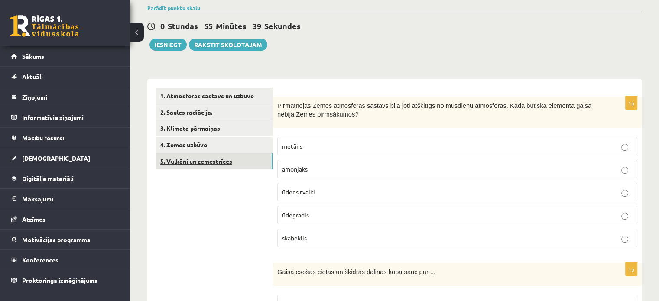
click at [232, 168] on link "5. Vulkāni un zemestrīces" at bounding box center [214, 161] width 117 height 16
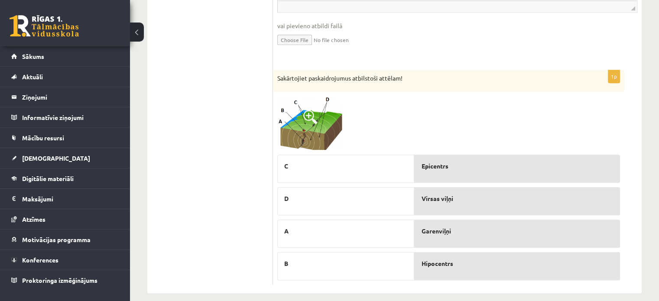
scroll to position [980, 0]
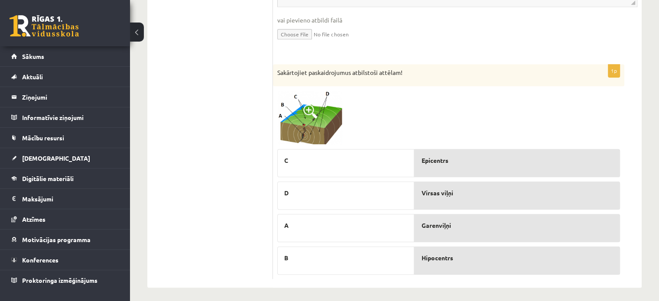
click at [334, 111] on img at bounding box center [309, 118] width 65 height 54
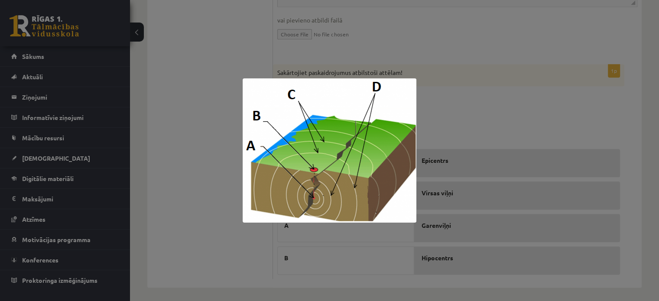
click at [188, 222] on div at bounding box center [329, 150] width 659 height 301
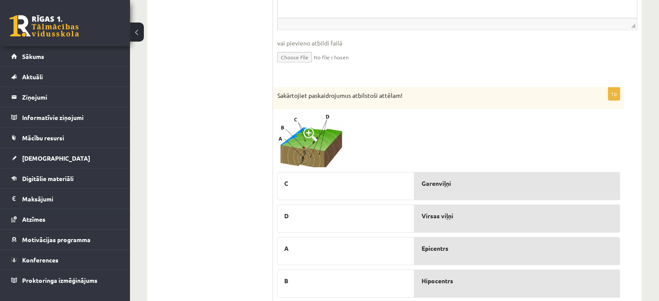
scroll to position [956, 0]
click at [315, 152] on img at bounding box center [309, 142] width 65 height 54
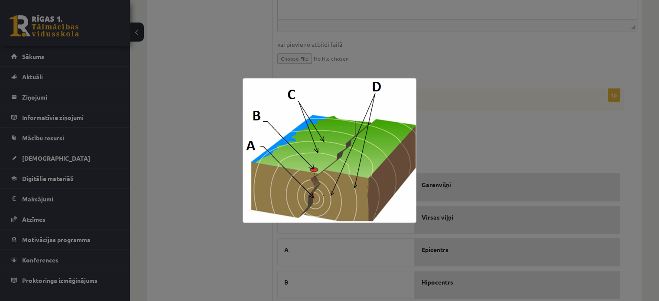
click at [199, 133] on div at bounding box center [329, 150] width 659 height 301
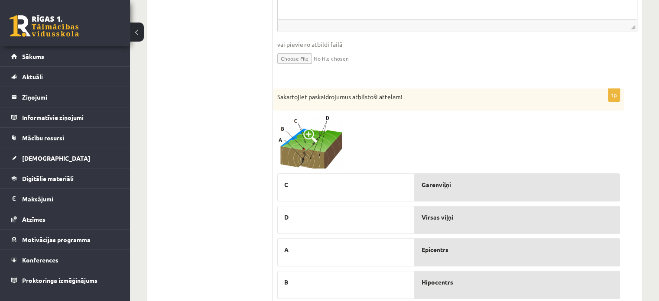
click at [320, 159] on img at bounding box center [309, 142] width 65 height 54
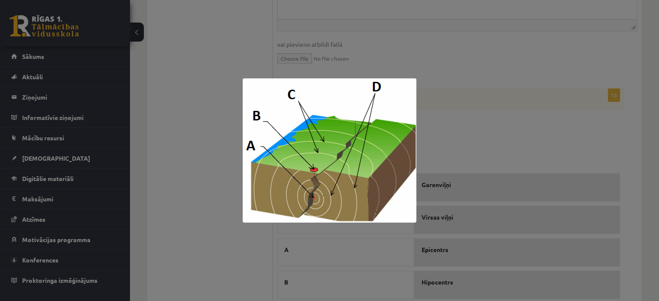
click at [226, 226] on div at bounding box center [329, 150] width 659 height 301
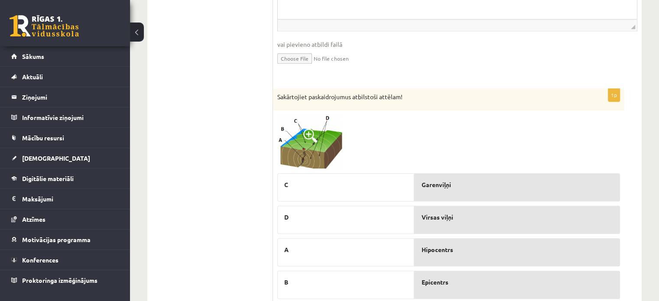
click at [308, 144] on img at bounding box center [309, 142] width 65 height 54
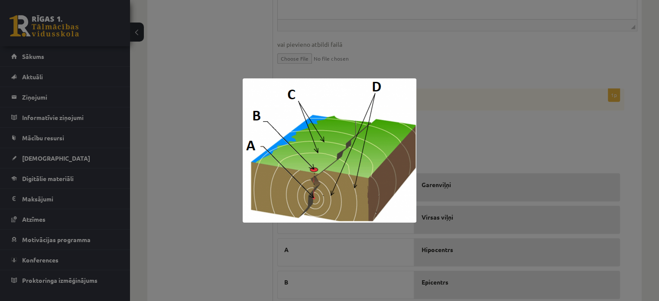
click at [189, 191] on div at bounding box center [329, 150] width 659 height 301
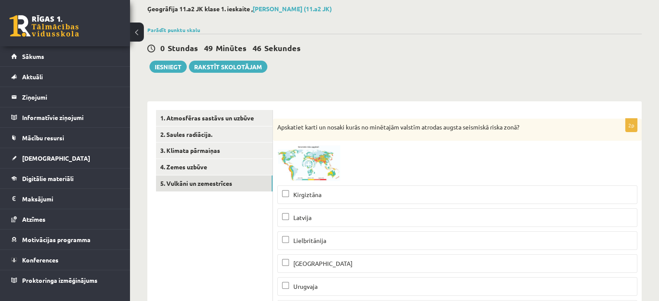
scroll to position [0, 0]
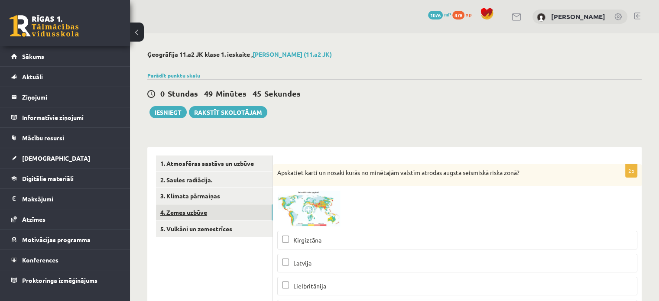
click at [228, 208] on link "4. Zemes uzbūve" at bounding box center [214, 212] width 117 height 16
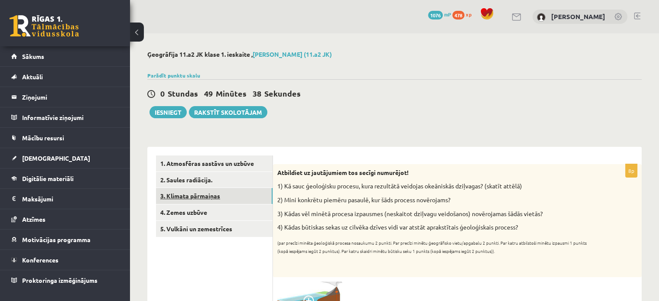
click at [231, 191] on link "3. Klimata pārmaiņas" at bounding box center [214, 196] width 117 height 16
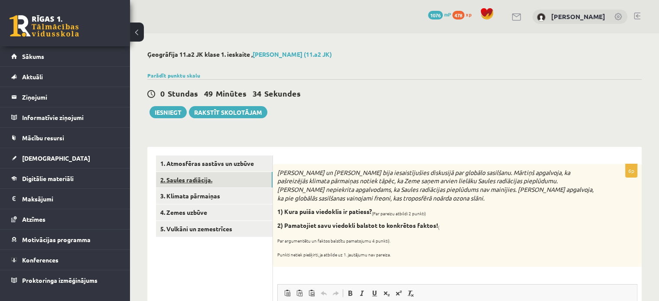
click at [229, 176] on link "2. Saules radiācija." at bounding box center [214, 180] width 117 height 16
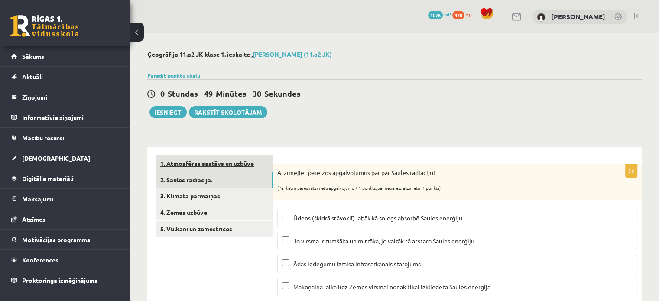
click at [262, 167] on link "1. Atmosfēras sastāvs un uzbūve" at bounding box center [214, 164] width 117 height 16
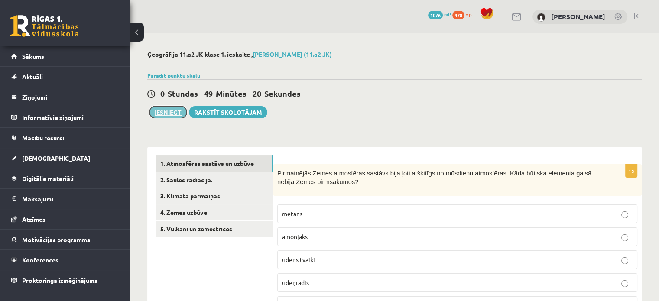
click at [163, 117] on button "Iesniegt" at bounding box center [167, 112] width 37 height 12
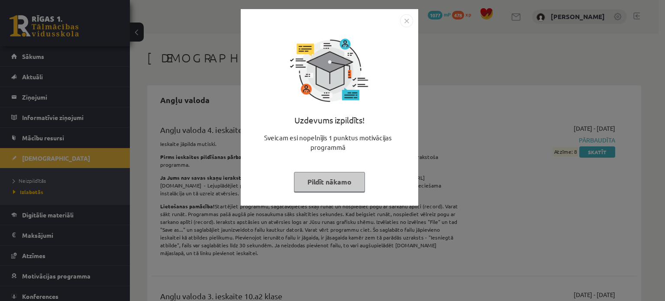
click at [338, 185] on button "Pildīt nākamo" at bounding box center [329, 182] width 71 height 20
